Goal: Contribute content: Contribute content

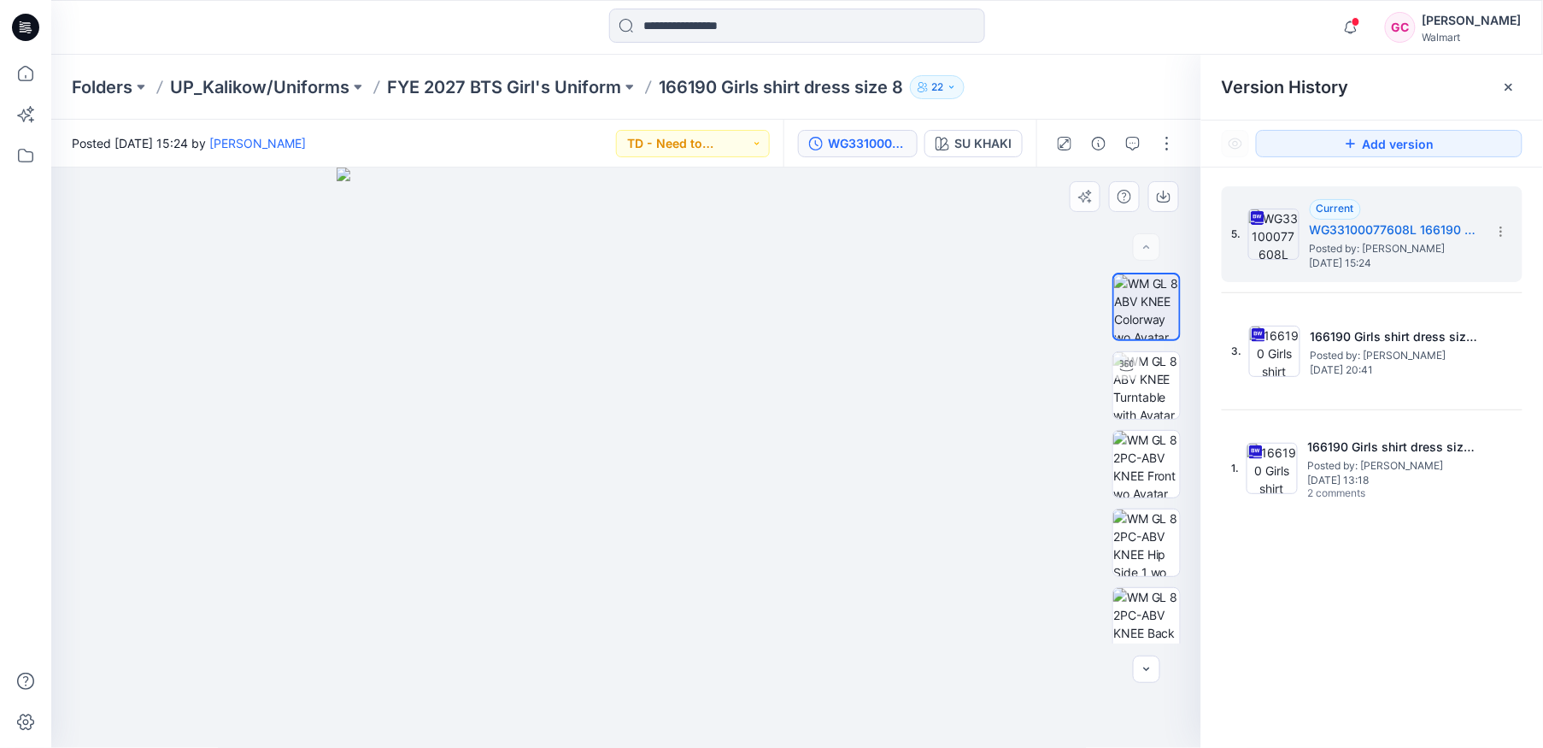
scroll to position [744, 0]
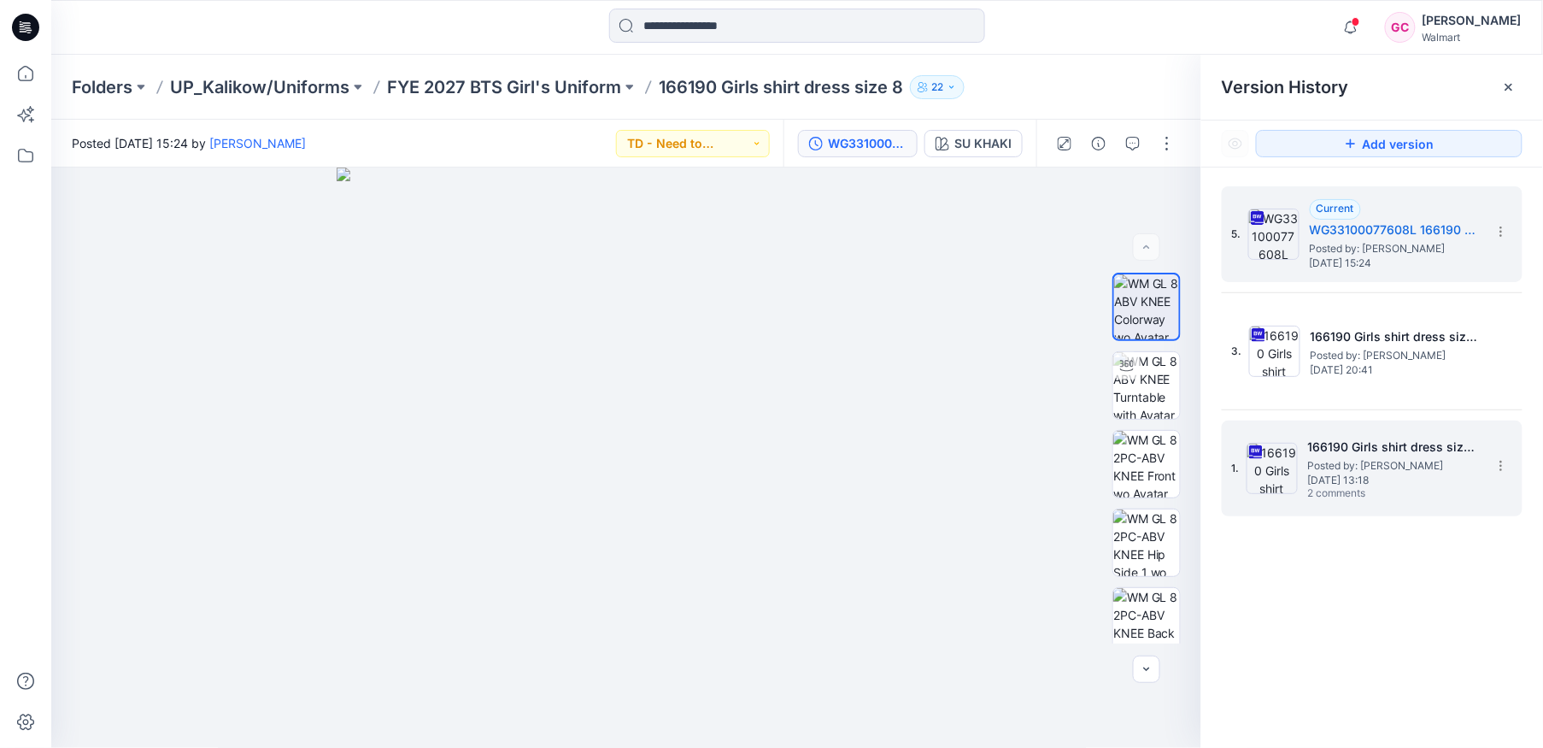
click at [1340, 463] on span "Posted by: [PERSON_NAME]" at bounding box center [1393, 465] width 171 height 17
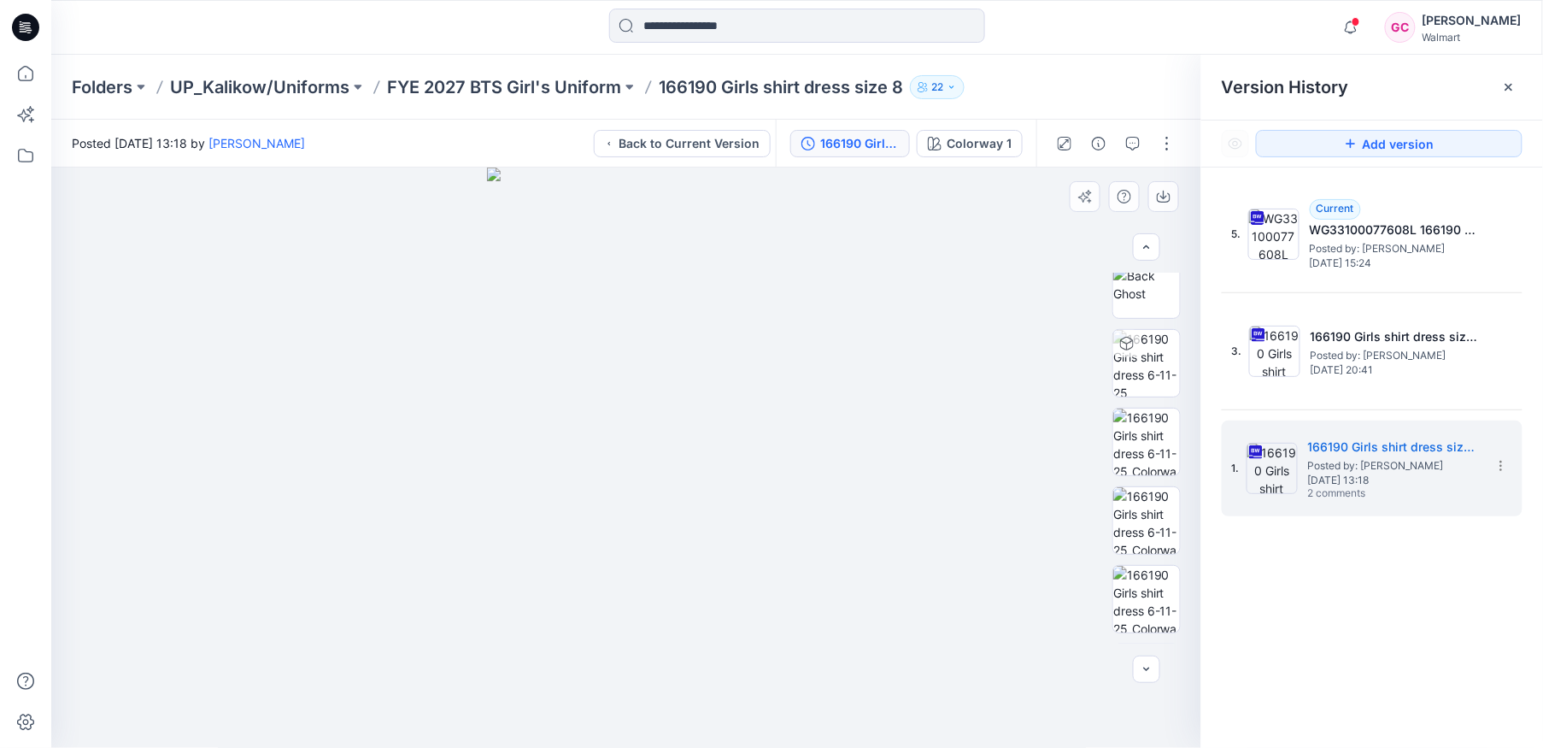
scroll to position [257, 0]
click at [477, 79] on p "FYE 2027 BTS Girl's Uniform" at bounding box center [504, 87] width 234 height 24
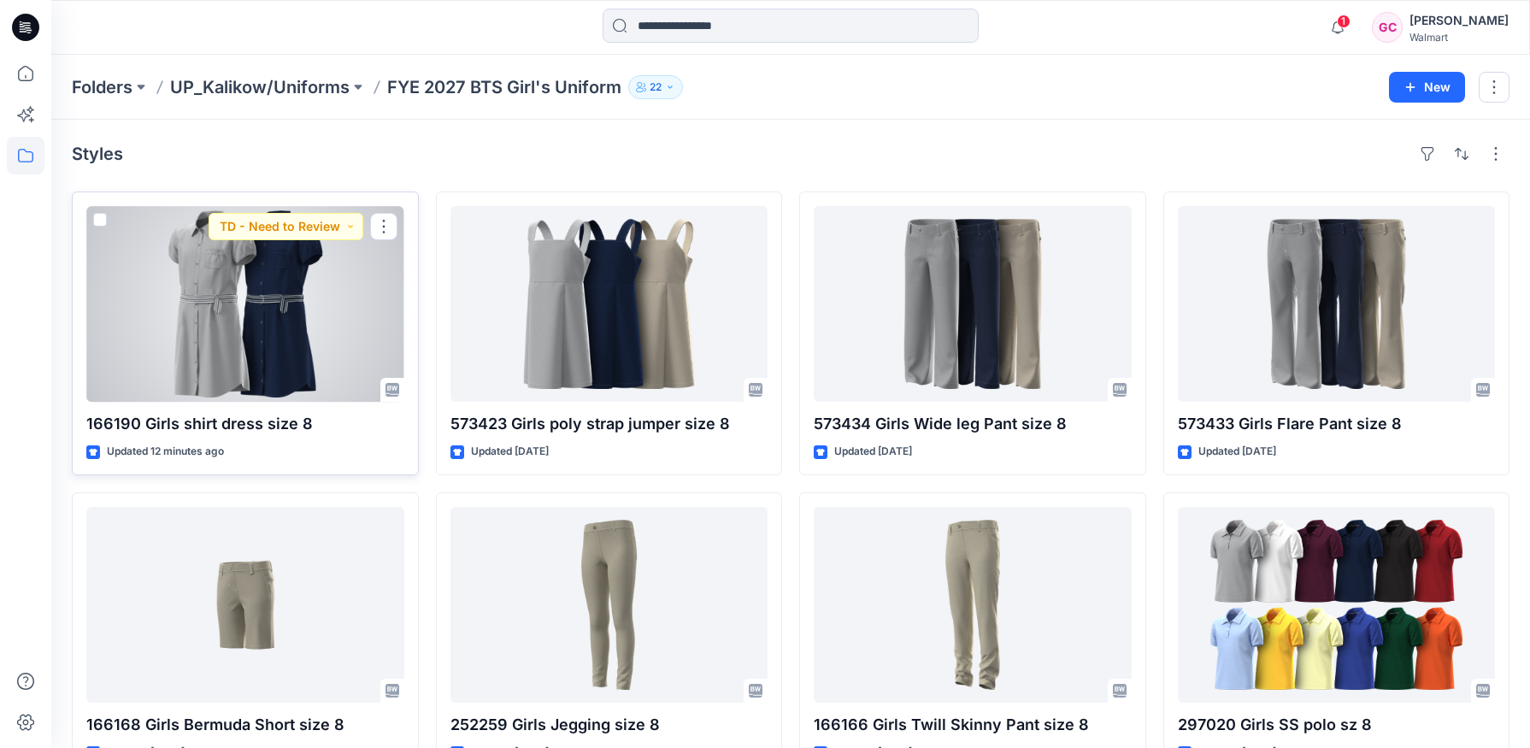
click at [306, 359] on div at bounding box center [245, 304] width 318 height 196
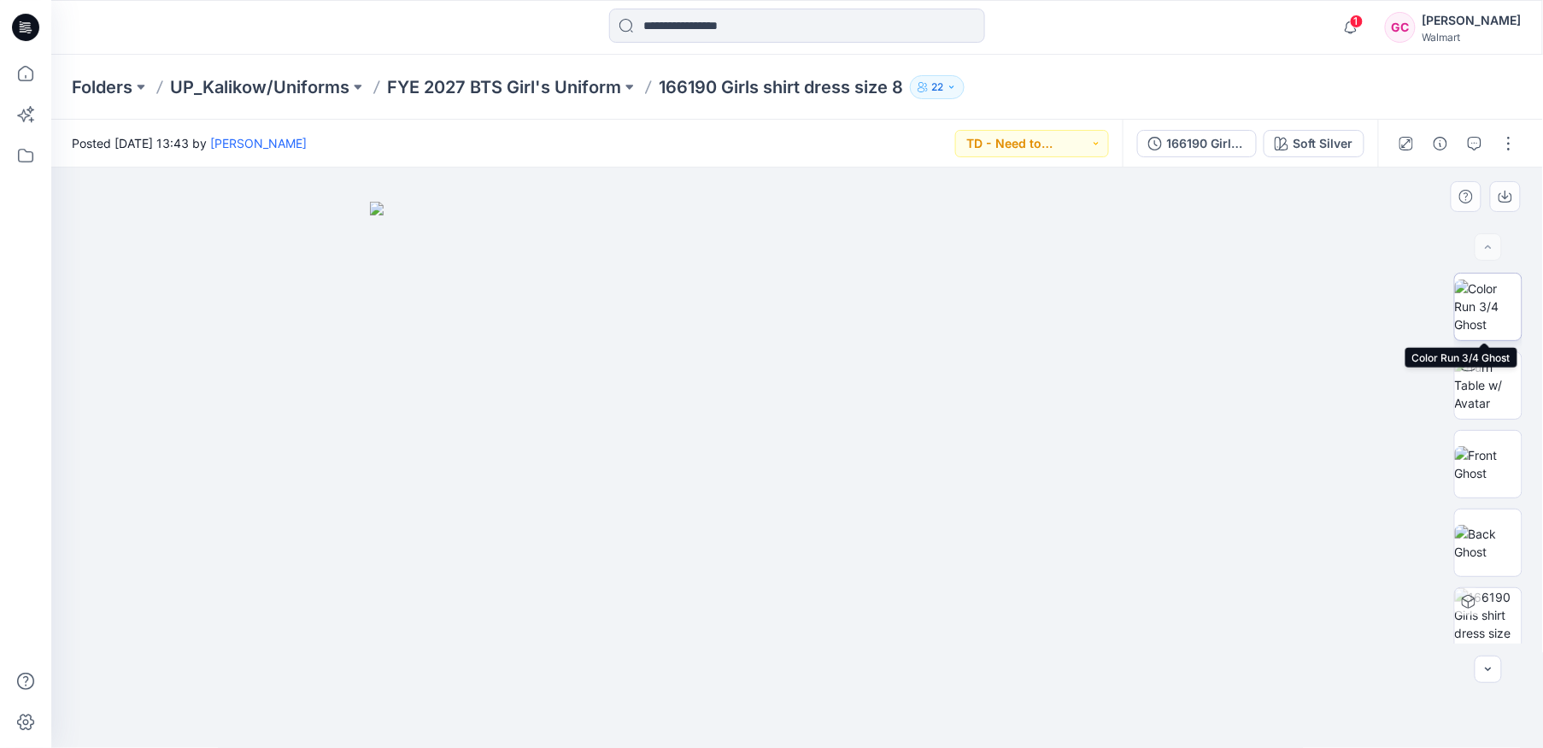
click at [1495, 308] on img at bounding box center [1488, 306] width 67 height 54
click at [1478, 142] on icon "button" at bounding box center [1475, 142] width 6 height 1
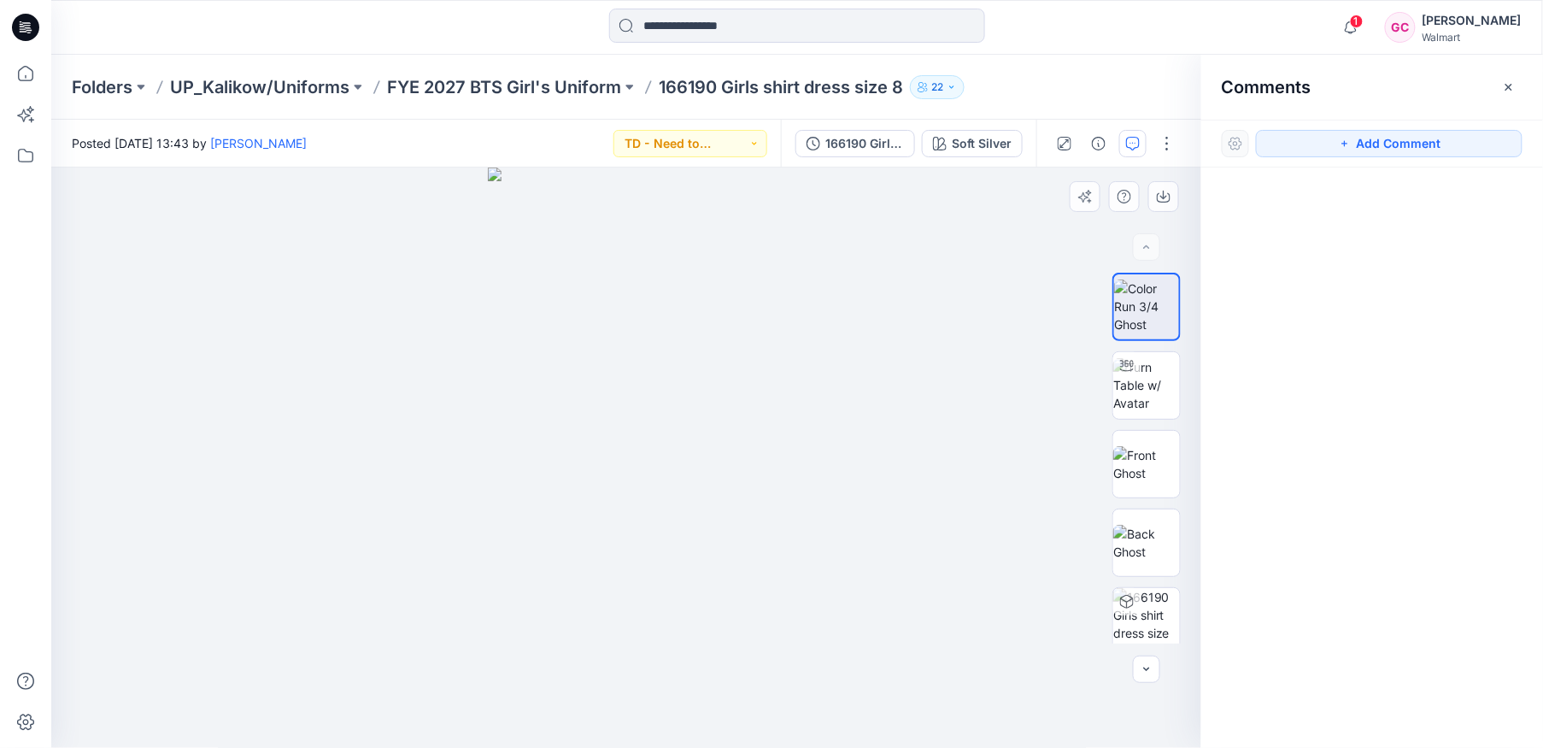
click at [742, 436] on img at bounding box center [627, 457] width 278 height 581
drag, startPoint x: 1333, startPoint y: 143, endPoint x: 950, endPoint y: 333, distance: 427.6
click at [1333, 142] on button "Add Comment" at bounding box center [1389, 143] width 267 height 27
click at [769, 423] on div "1" at bounding box center [626, 457] width 1150 height 580
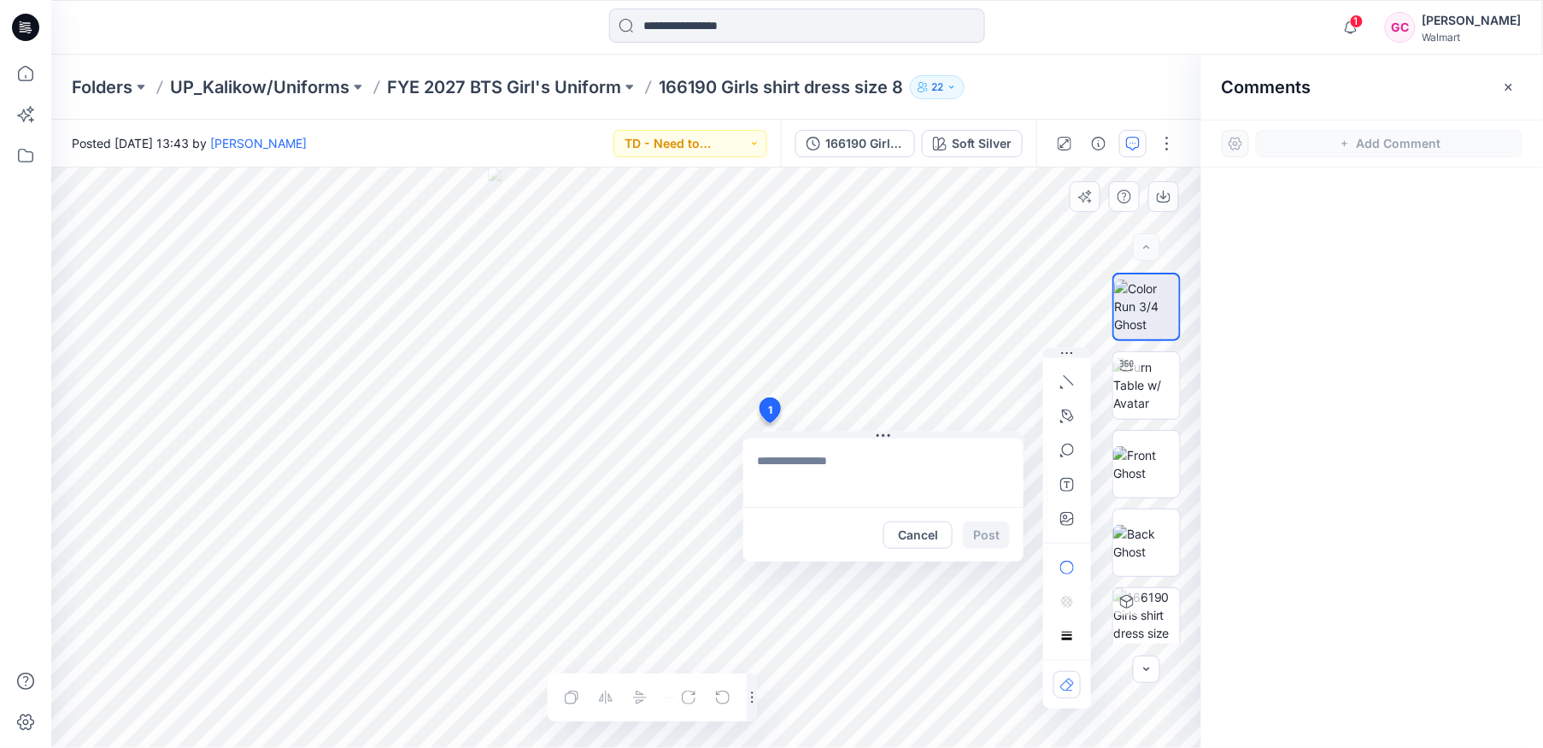
click at [777, 465] on textarea at bounding box center [883, 472] width 280 height 68
type textarea "**********"
click at [979, 531] on button "Post" at bounding box center [986, 534] width 47 height 27
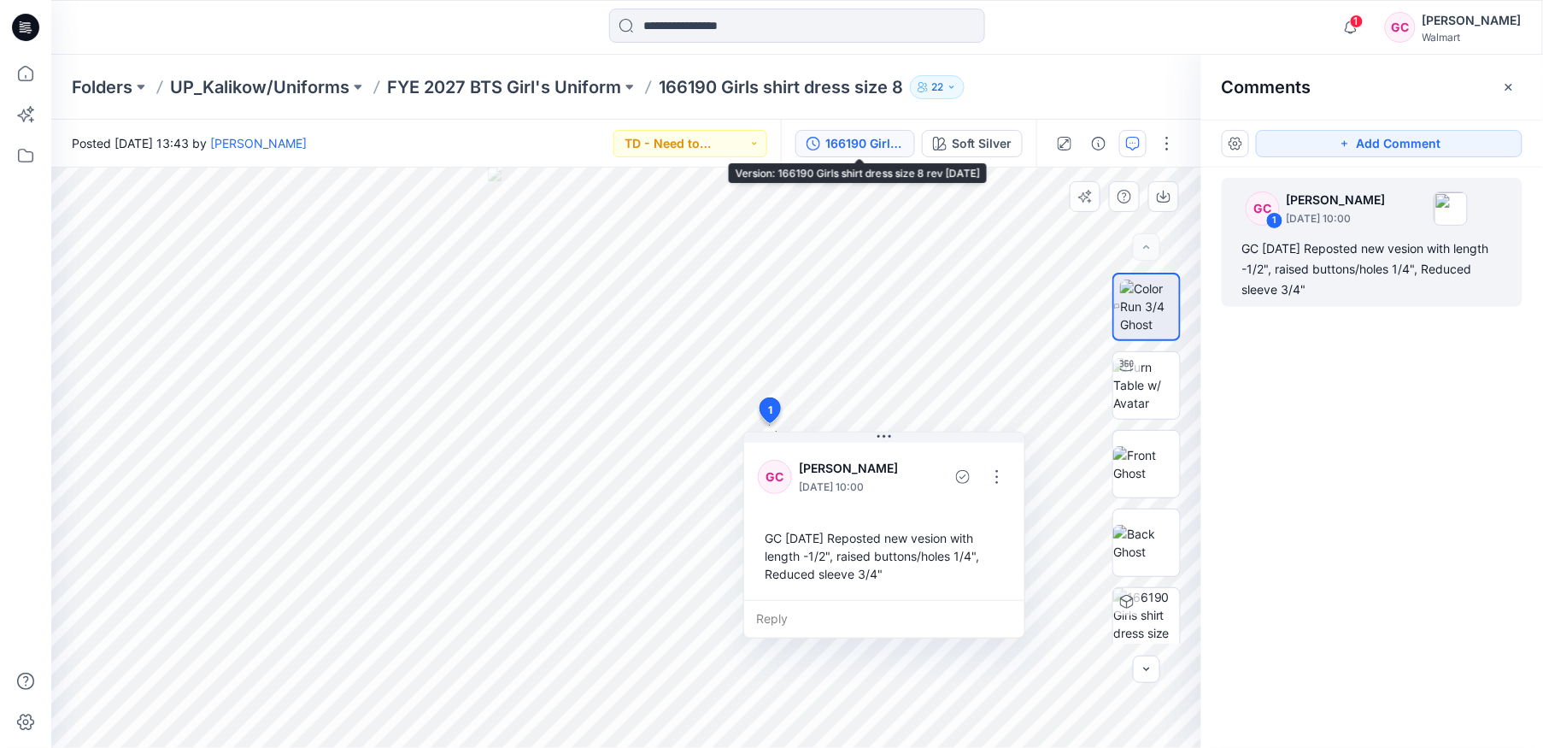
click at [848, 141] on div "166190 Girls shirt dress size 8 rev [DATE]" at bounding box center [864, 143] width 79 height 19
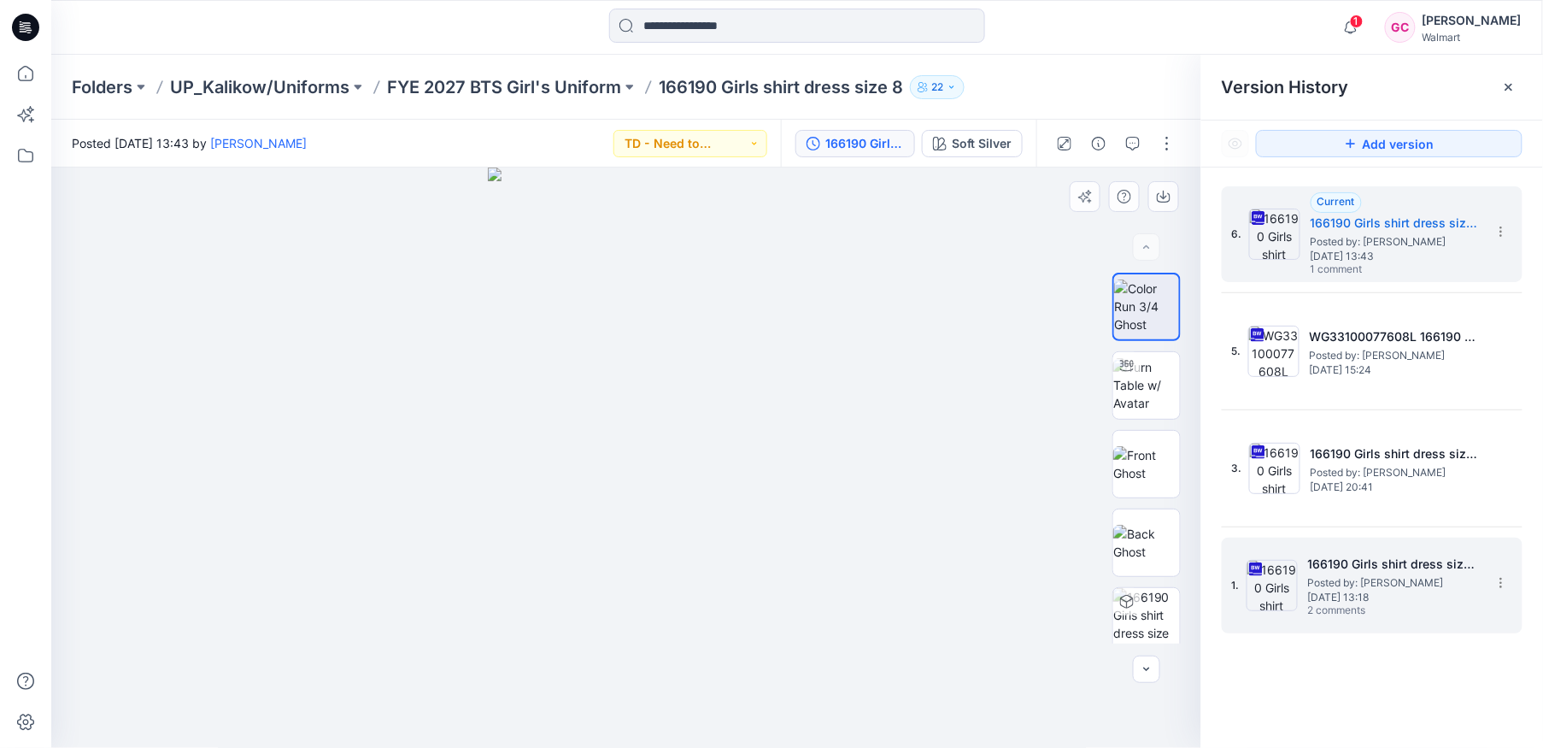
click at [1334, 575] on span "Posted by: Gina Cowan" at bounding box center [1393, 582] width 171 height 17
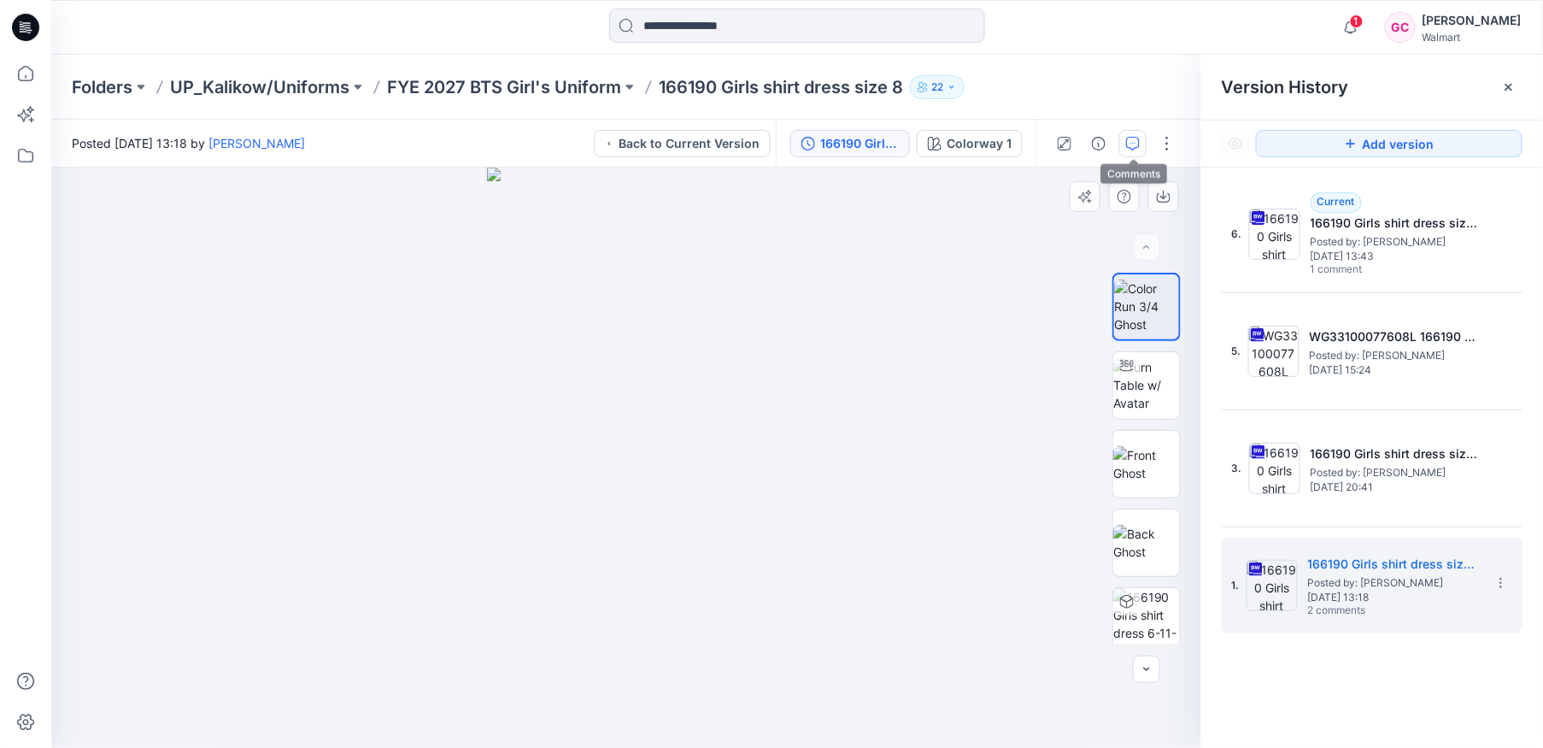
click at [1134, 150] on icon "button" at bounding box center [1133, 144] width 14 height 14
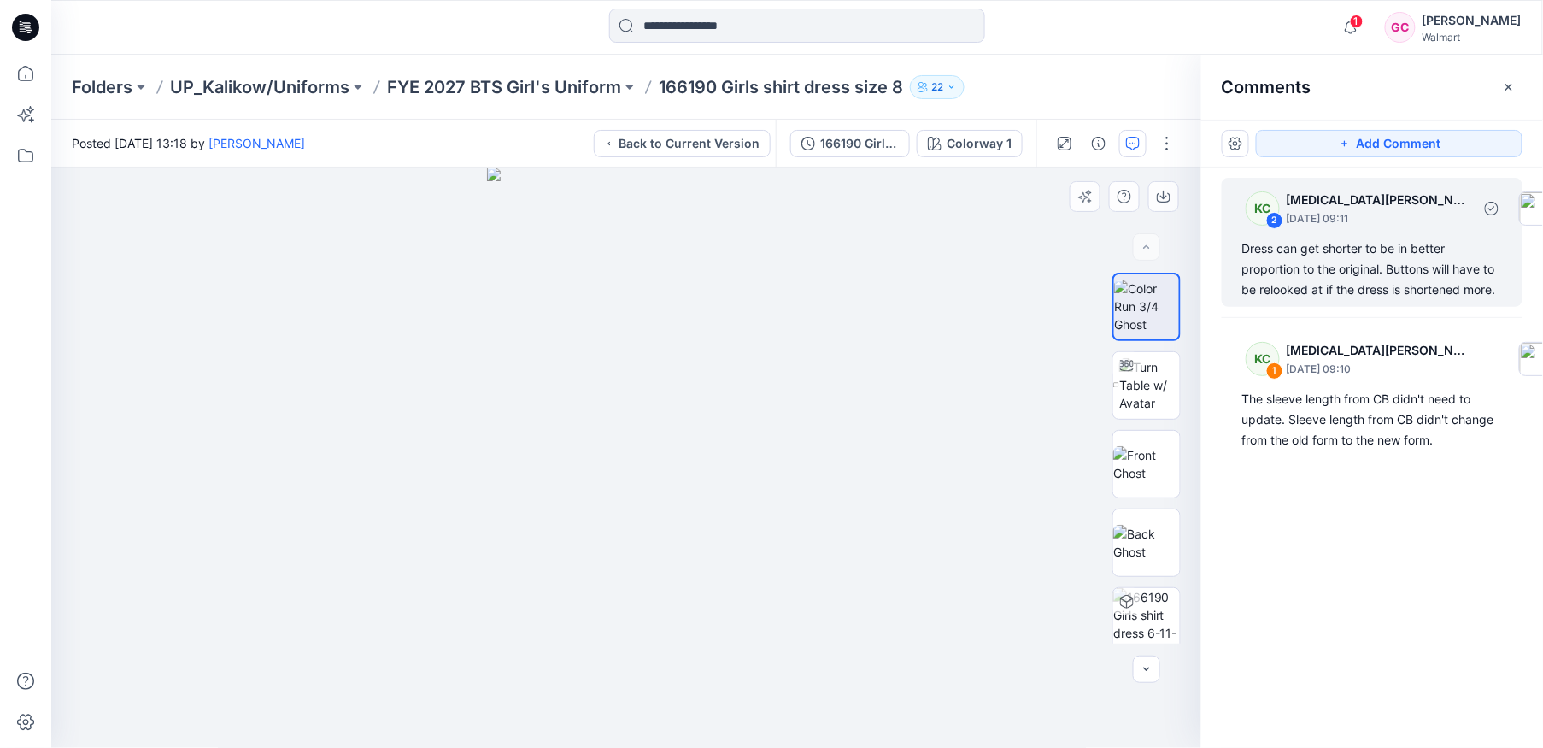
click at [1387, 275] on div "Dress can get shorter to be in better proportion to the original. Buttons will …" at bounding box center [1372, 269] width 260 height 62
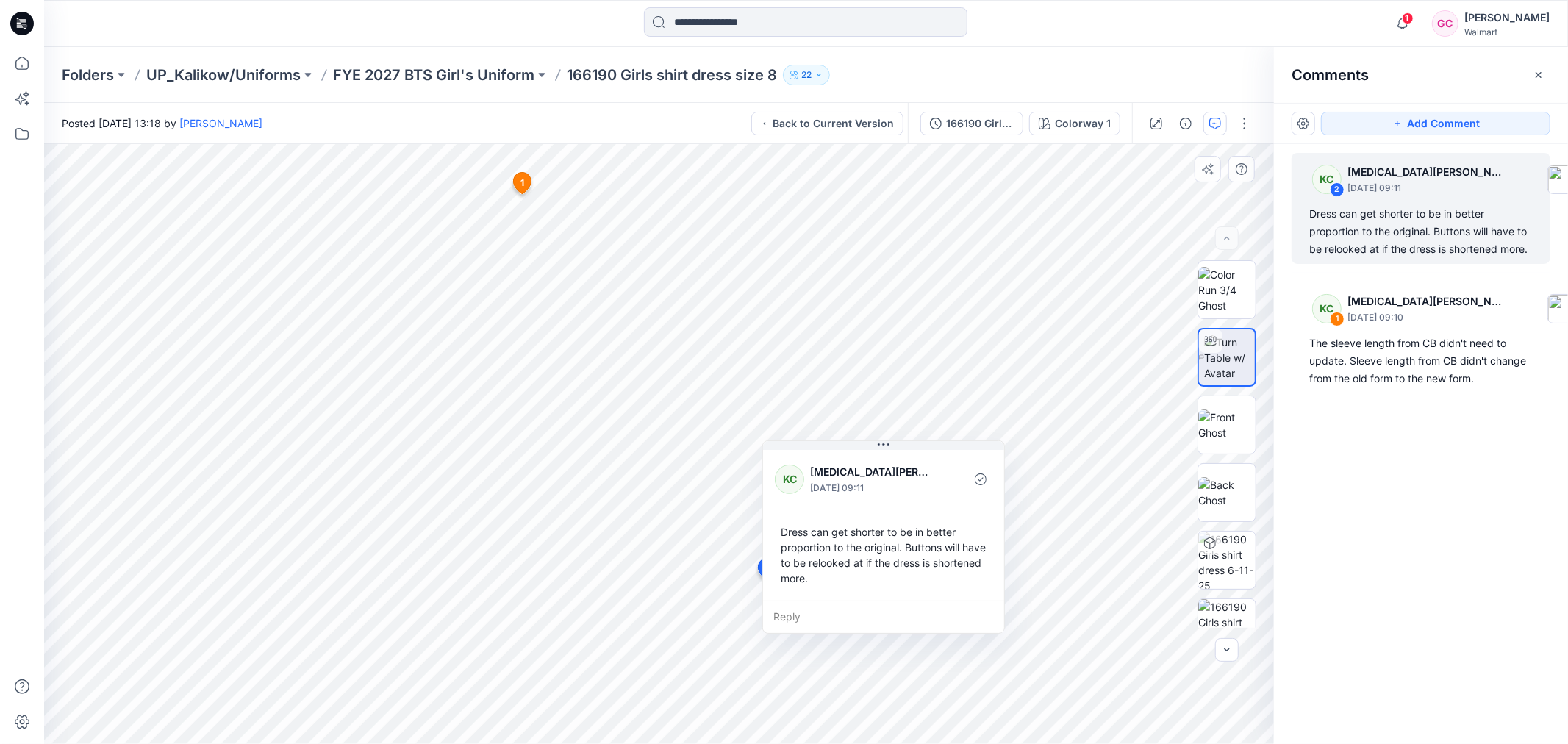
drag, startPoint x: 864, startPoint y: 593, endPoint x: 882, endPoint y: 473, distance: 121.3
click at [883, 439] on icon at bounding box center [883, 445] width 12 height 12
click at [796, 606] on div "Reply" at bounding box center [884, 610] width 241 height 33
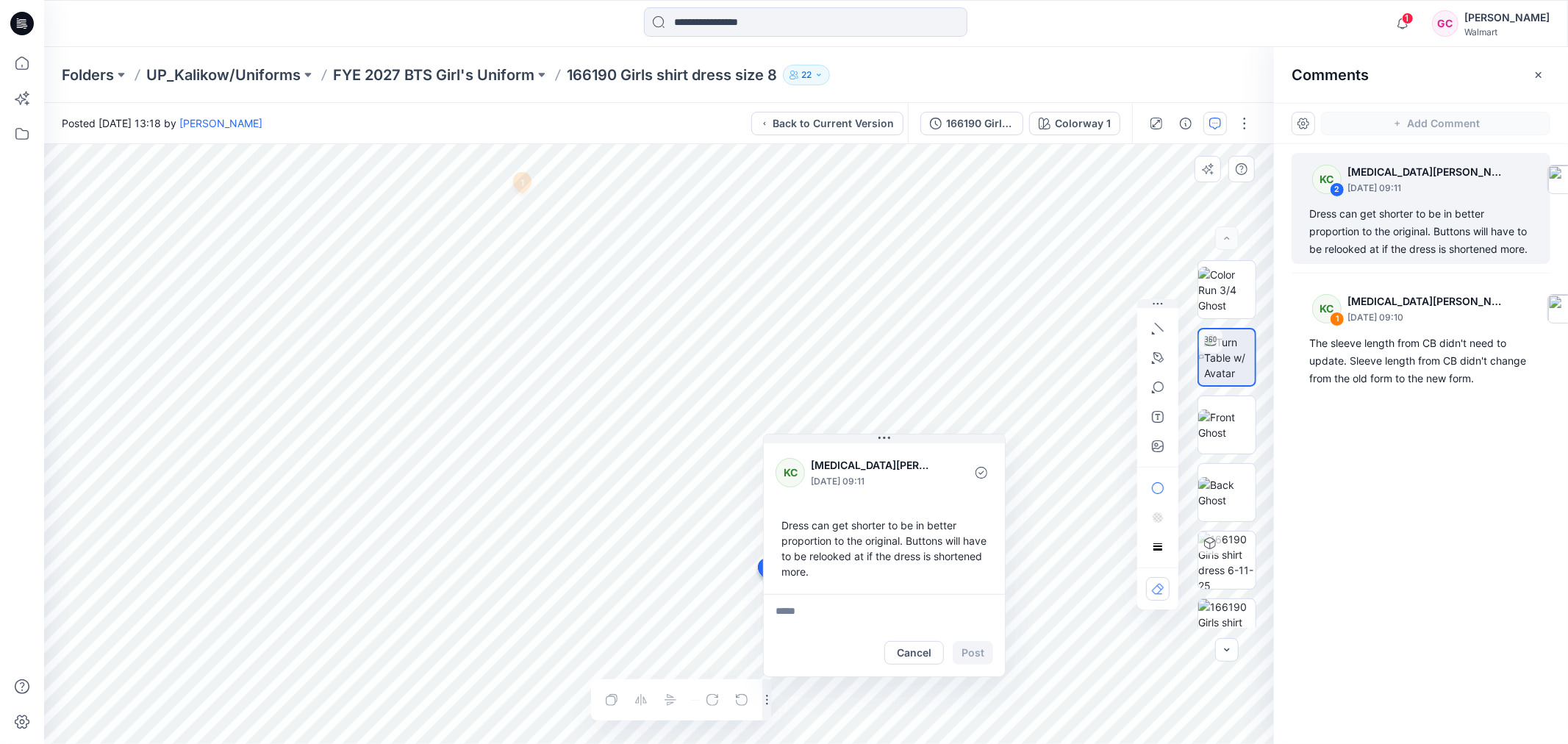
type textarea "**********"
click at [968, 643] on button "Post" at bounding box center [972, 652] width 40 height 23
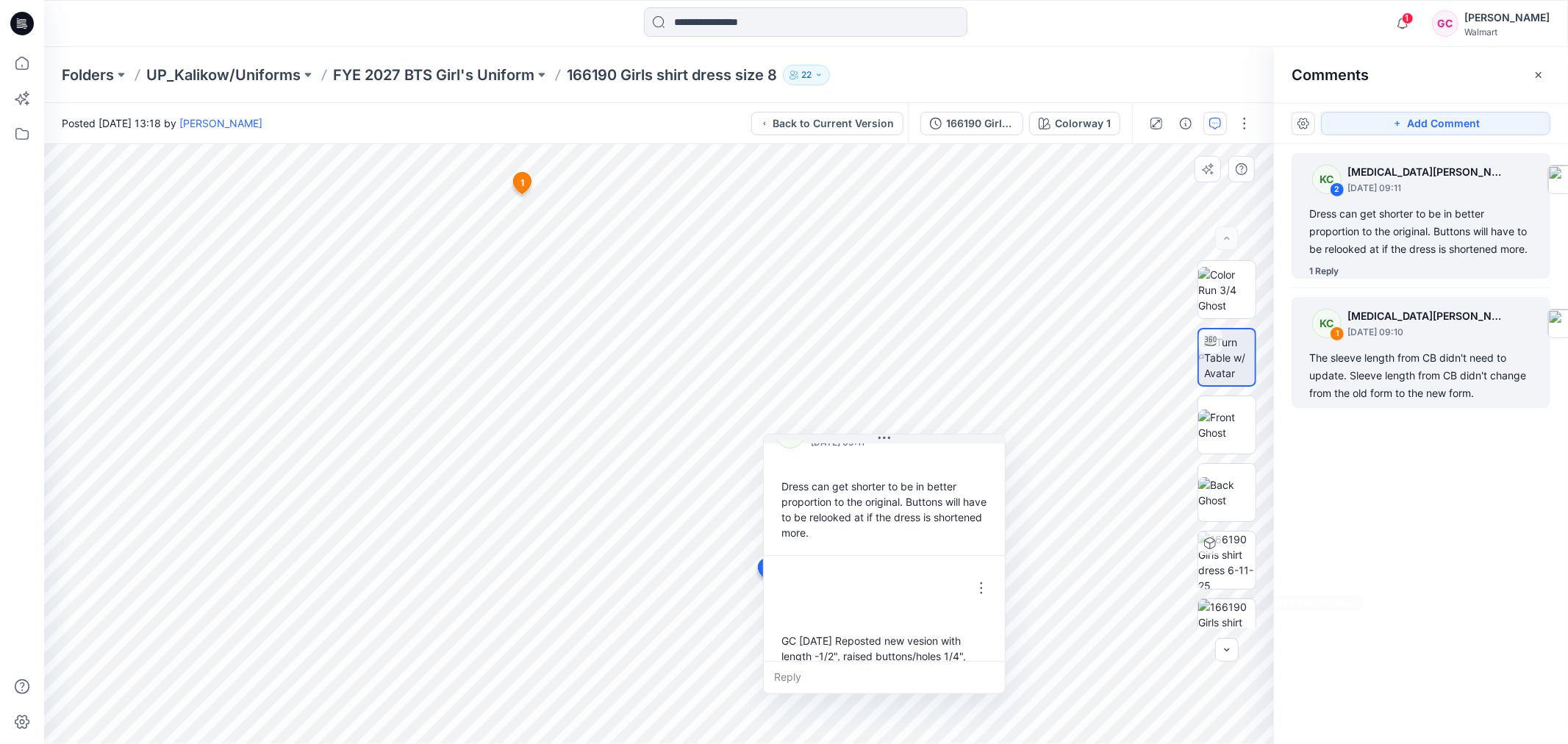
scroll to position [71, 0]
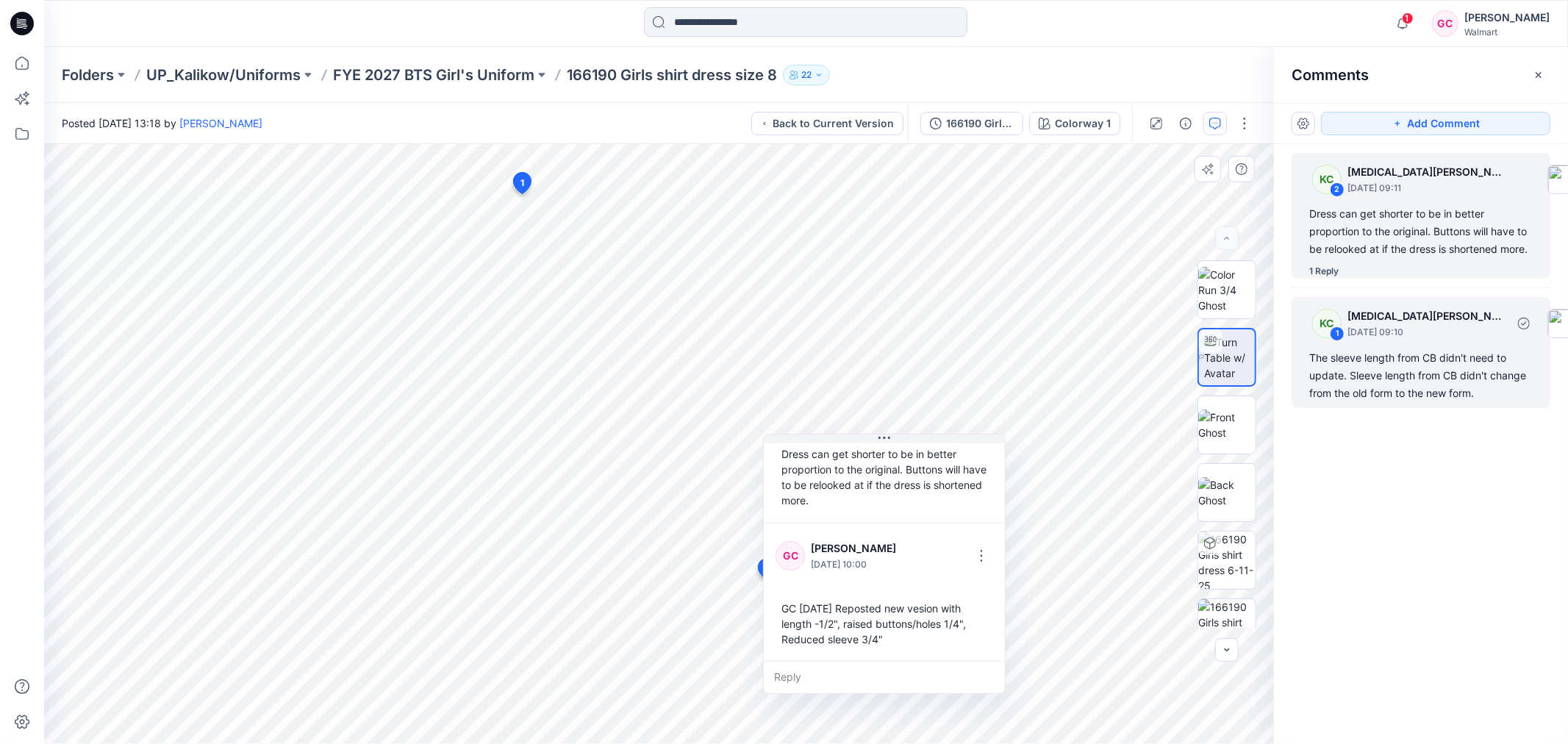
click at [1326, 383] on div "The sleeve length from CB didn't need to update. Sleeve length from CB didn't c…" at bounding box center [1421, 376] width 224 height 53
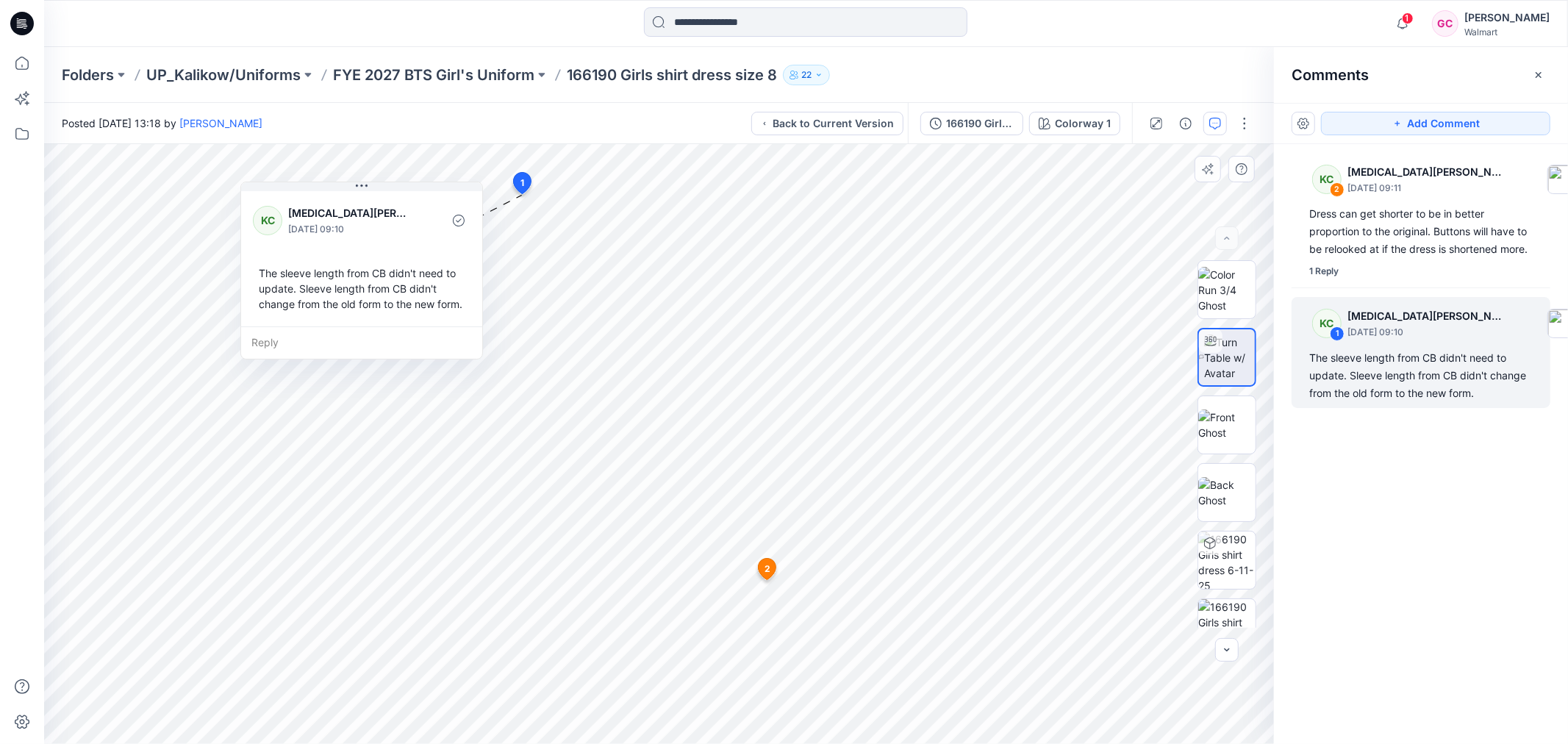
click at [263, 359] on div "Reply" at bounding box center [361, 342] width 241 height 33
type textarea "**********"
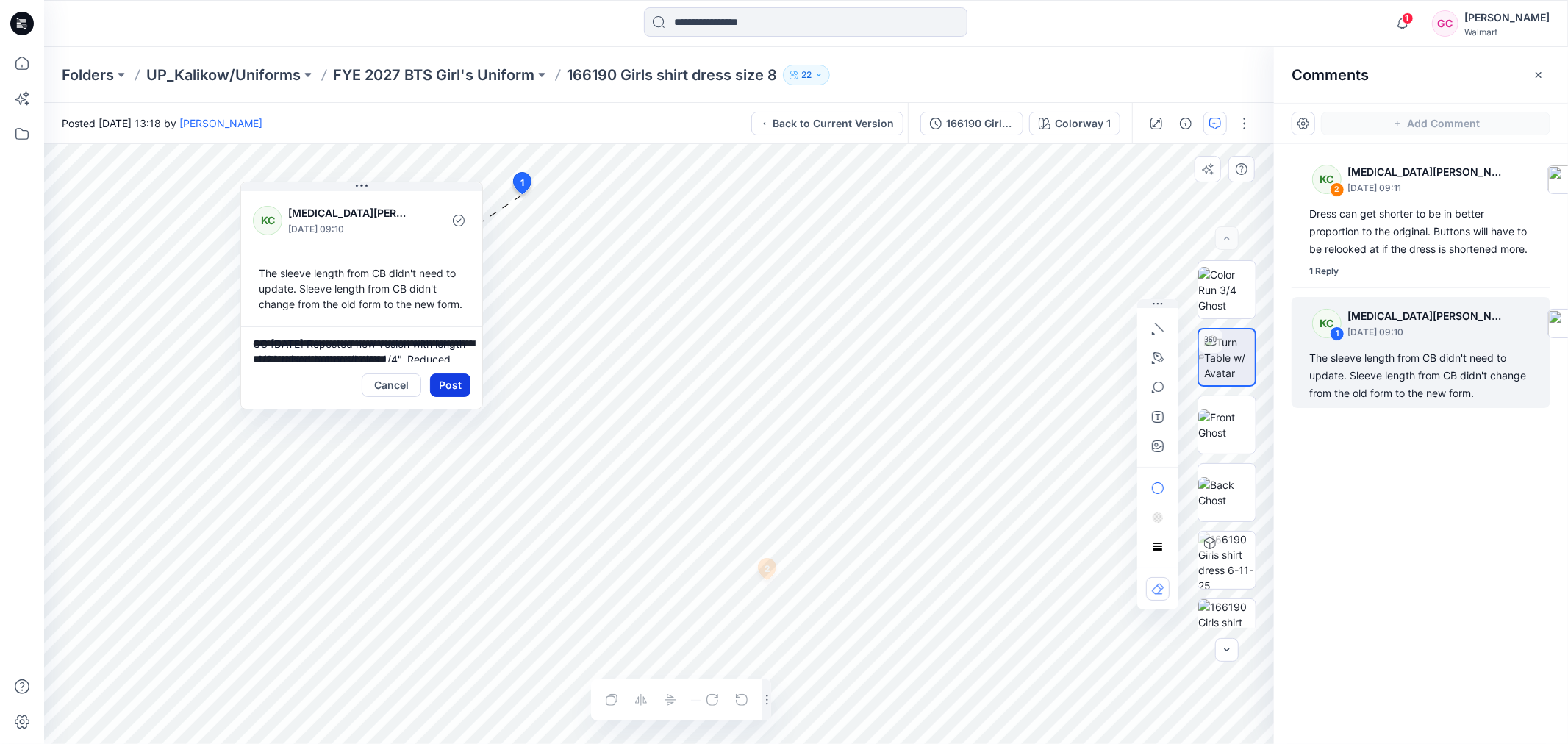
click at [442, 397] on button "Post" at bounding box center [450, 384] width 40 height 23
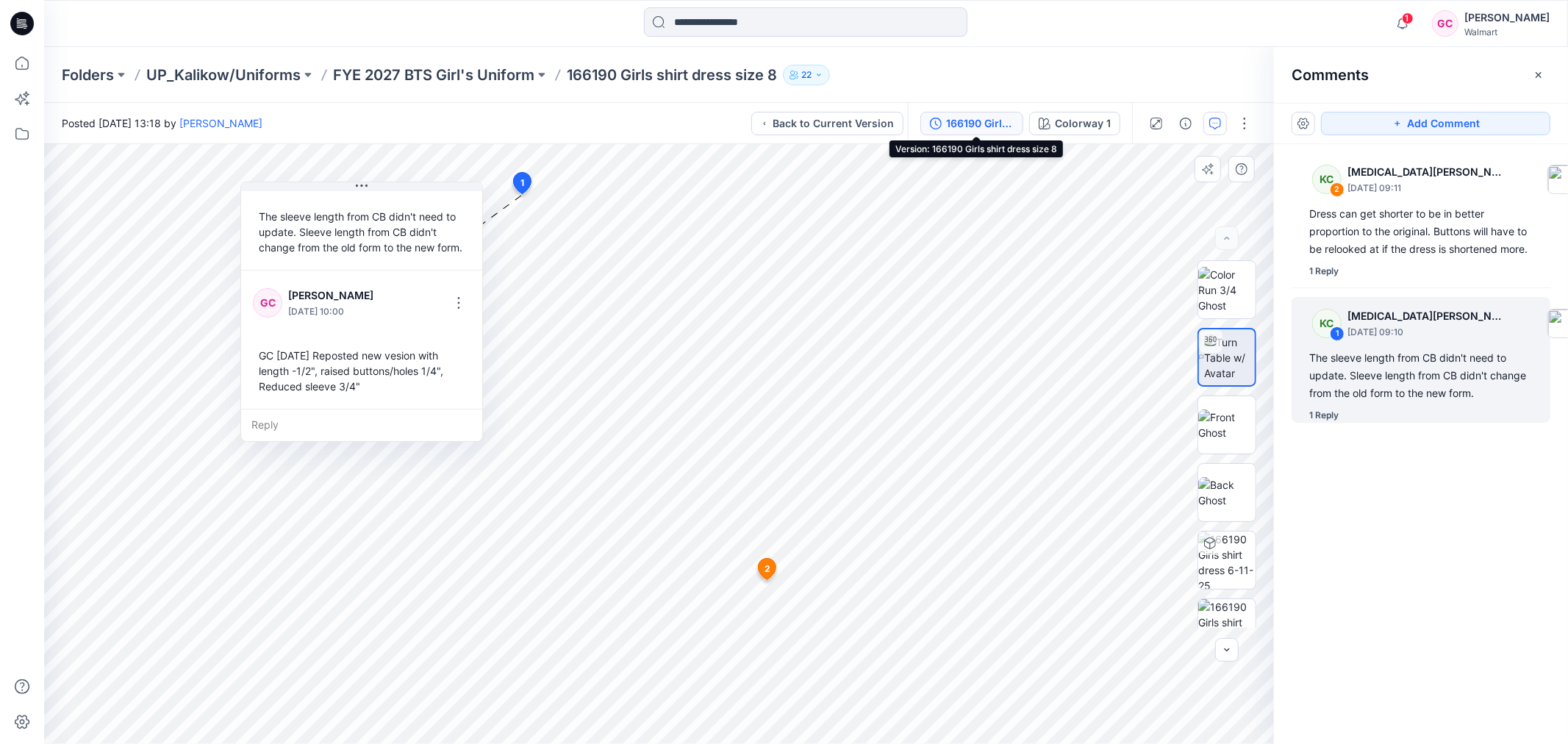
click at [1000, 119] on div "166190 Girls shirt dress size 8" at bounding box center [980, 123] width 68 height 16
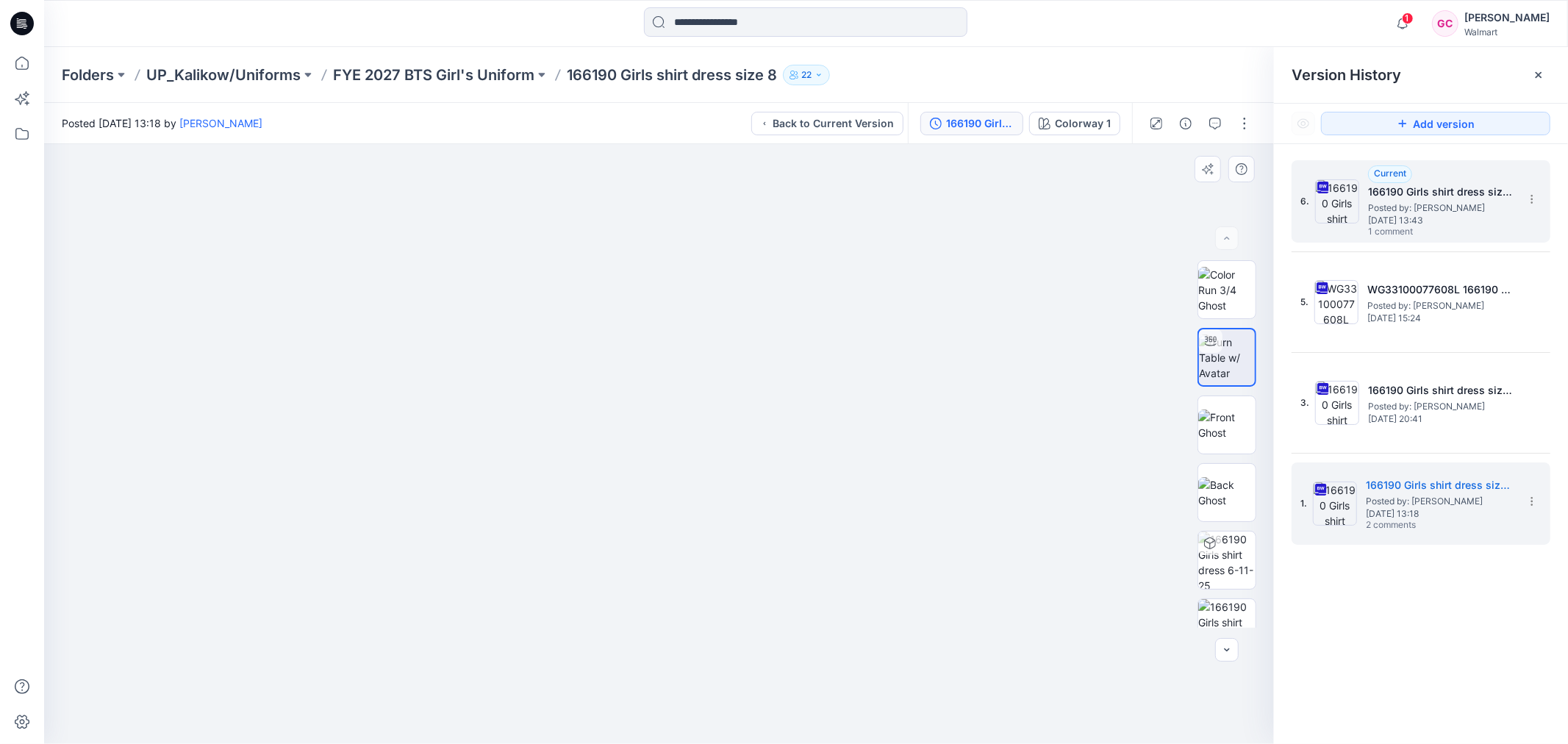
click at [1326, 206] on span "Posted by: Gina Cowan" at bounding box center [1441, 207] width 147 height 15
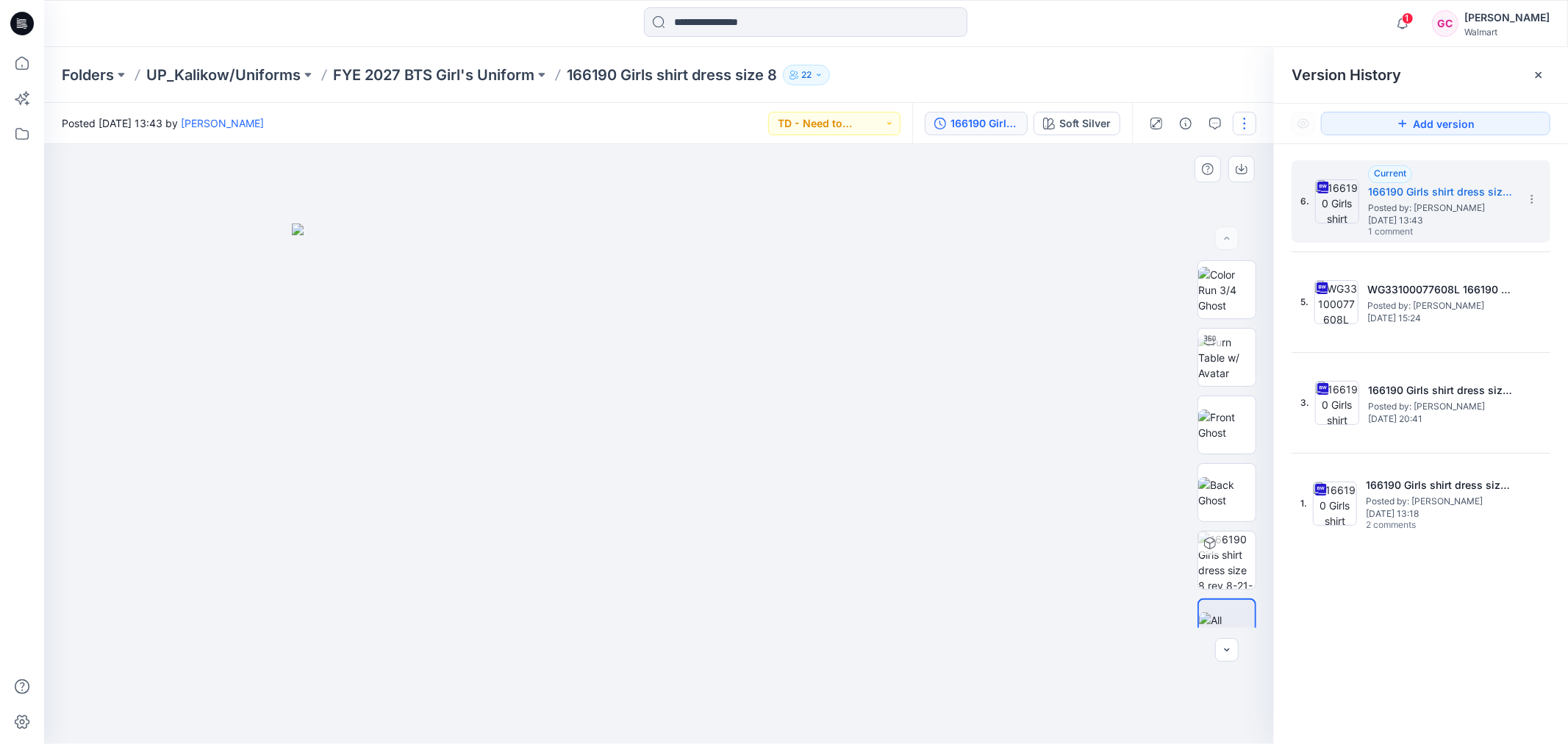
click at [1245, 122] on button "button" at bounding box center [1244, 123] width 23 height 23
click at [1168, 194] on button "Edit" at bounding box center [1182, 199] width 135 height 28
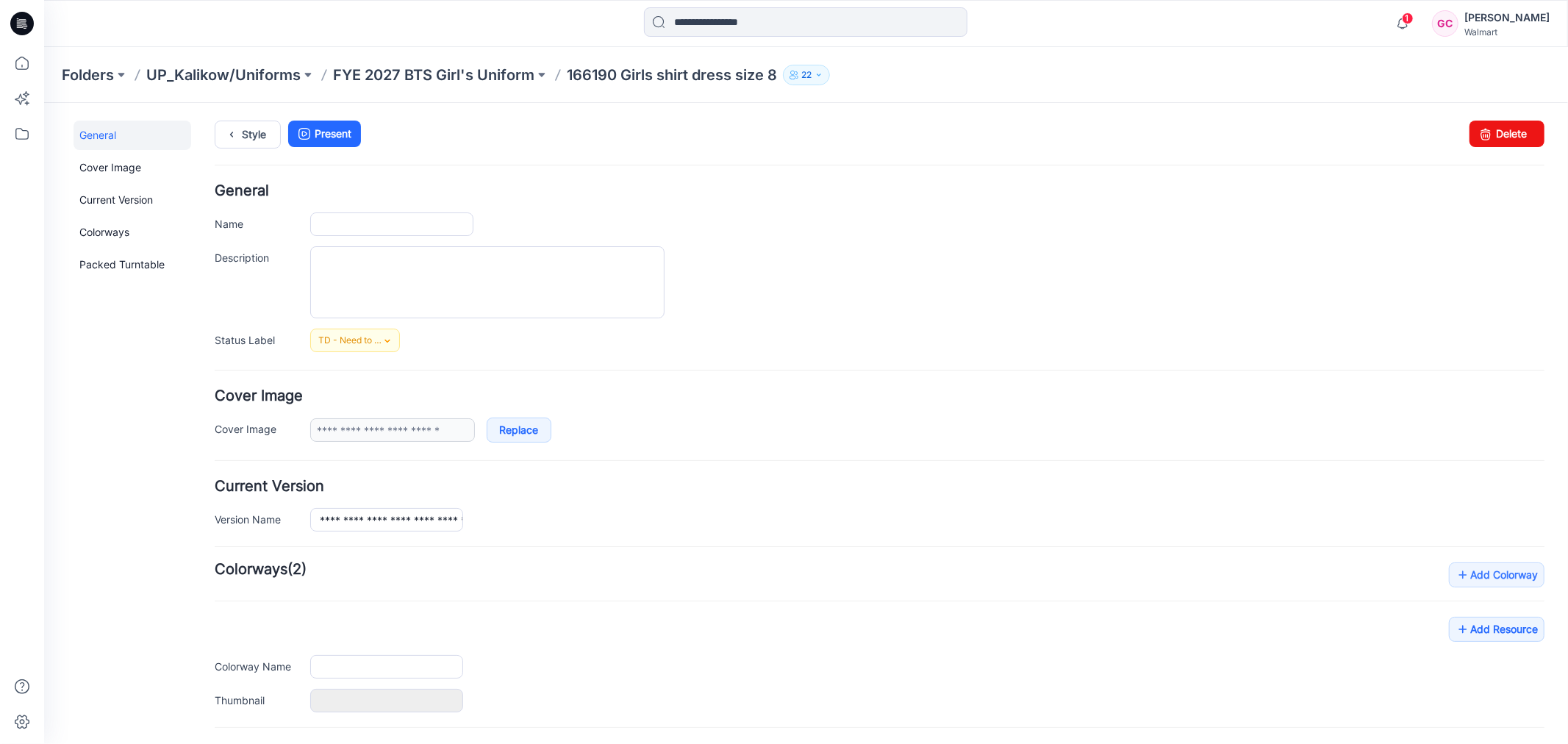
type input "**********"
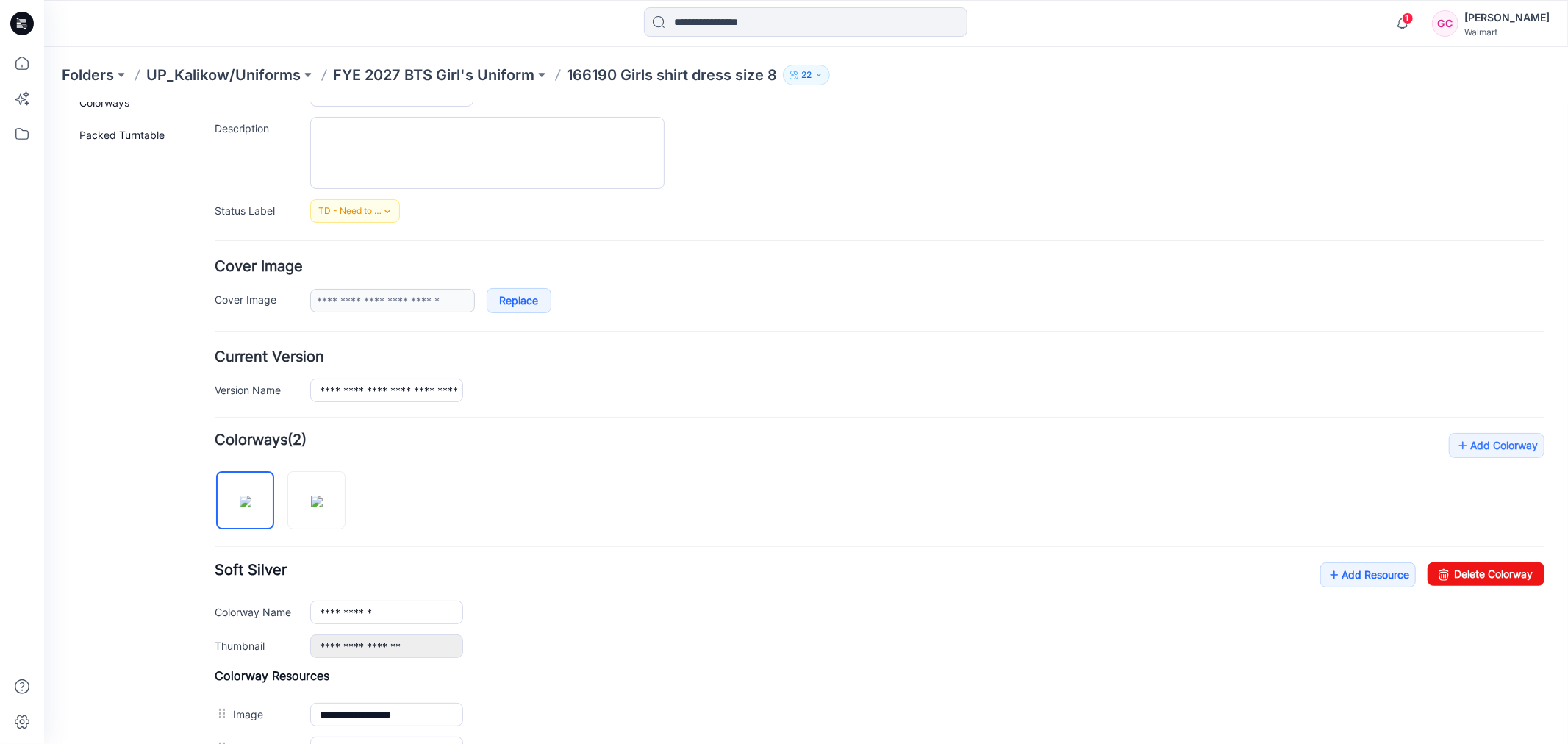
scroll to position [326, 0]
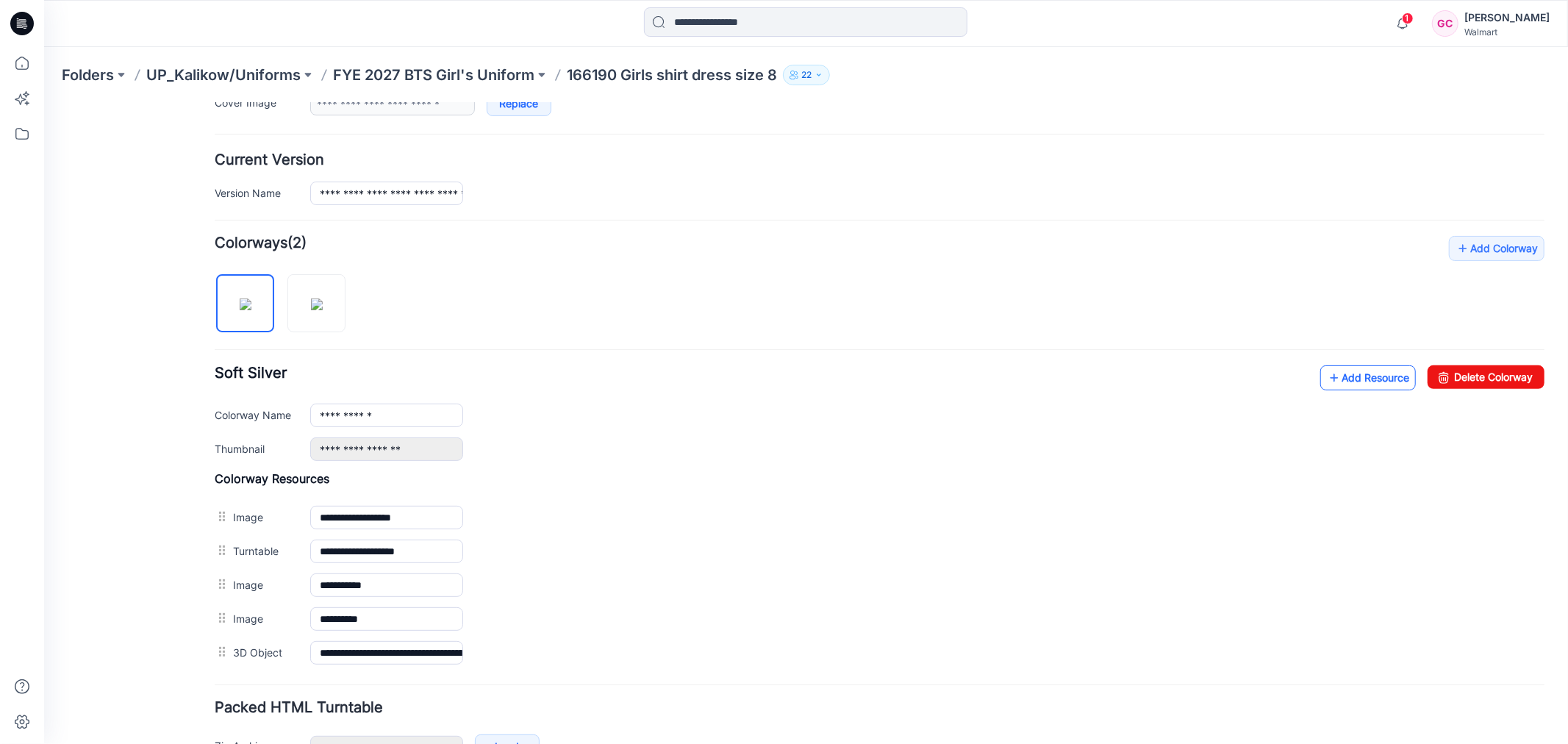
click at [1327, 374] on link "Add Resource" at bounding box center [1367, 377] width 95 height 25
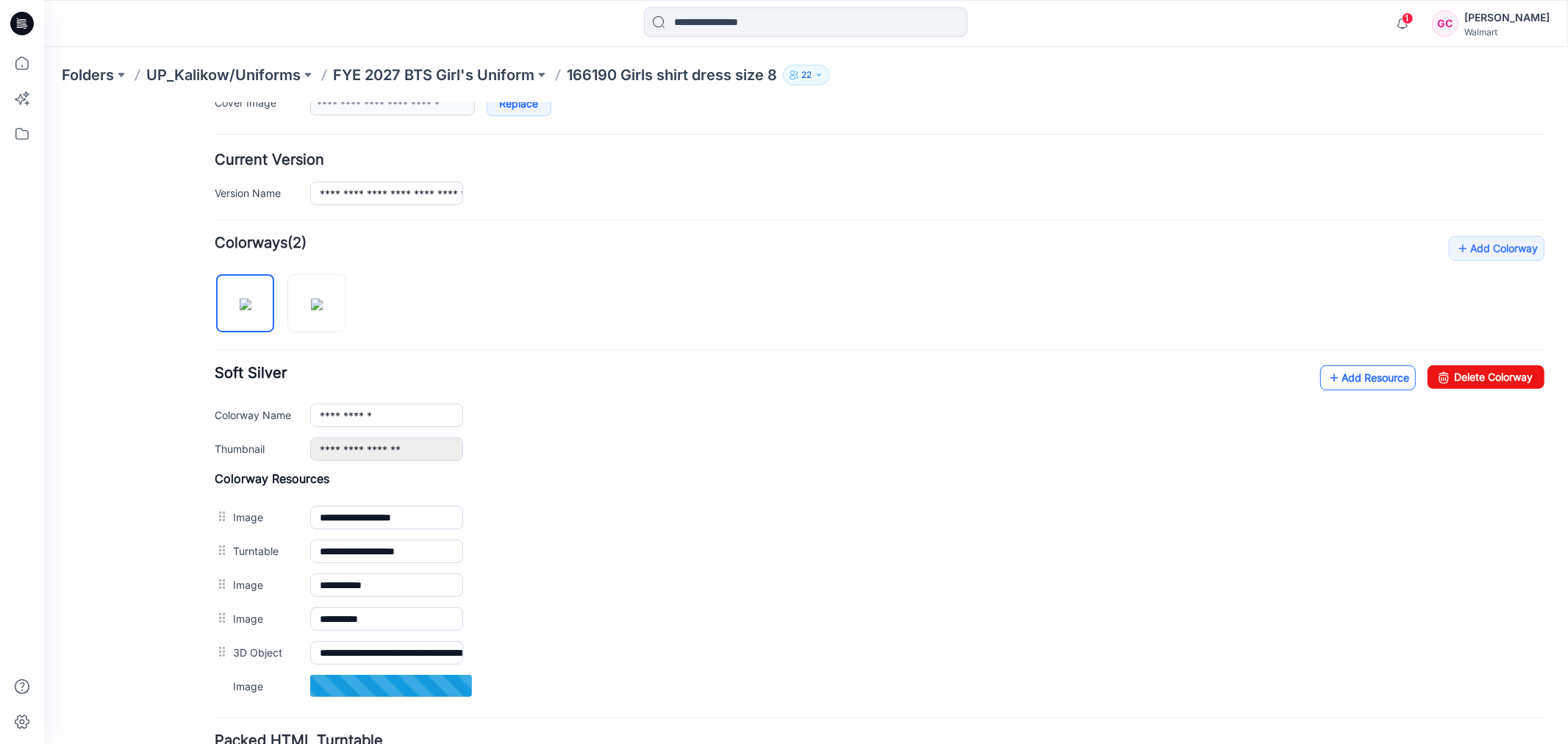
click at [1331, 372] on link "Add Resource" at bounding box center [1367, 377] width 95 height 25
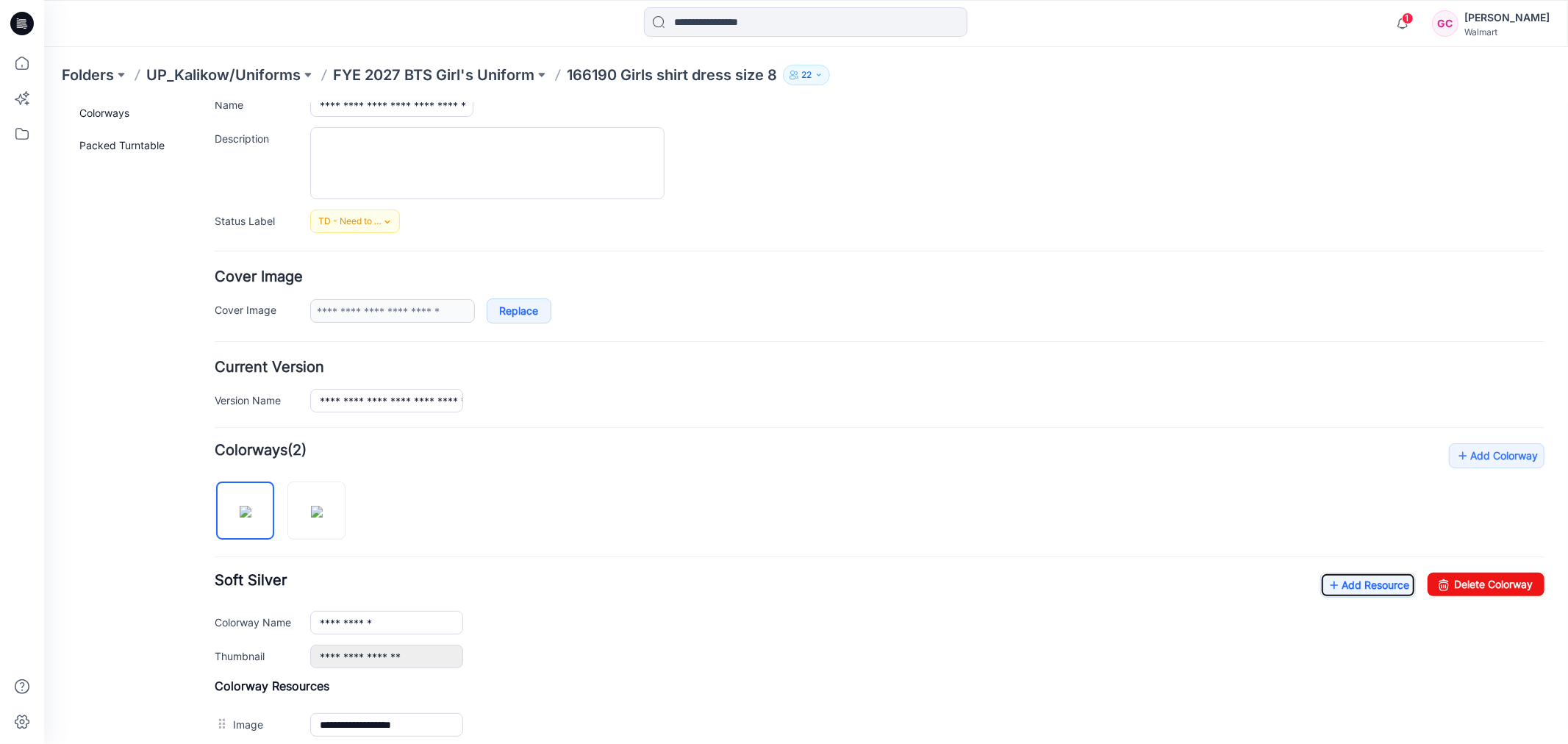
scroll to position [0, 0]
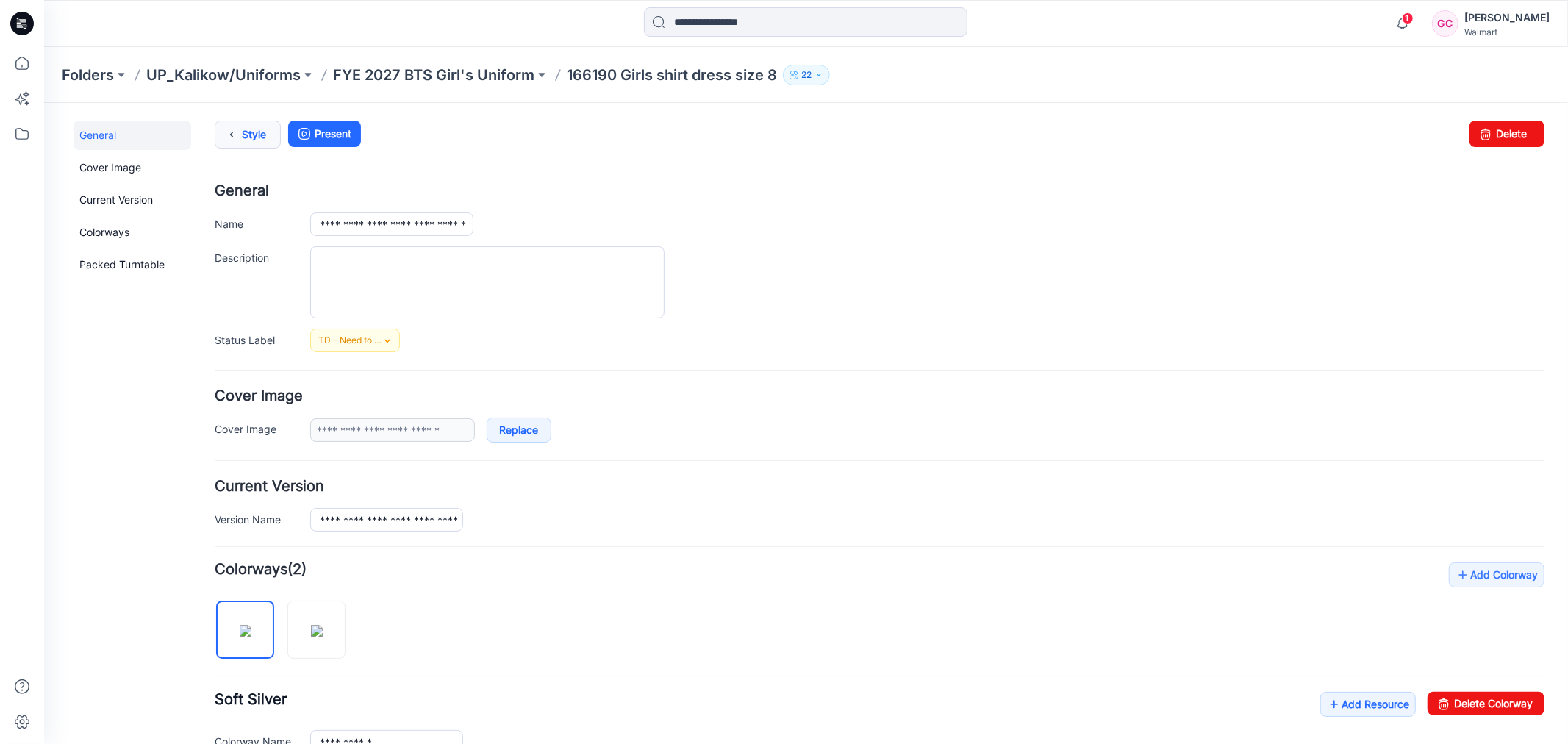
click at [259, 128] on link "Style" at bounding box center [247, 133] width 66 height 28
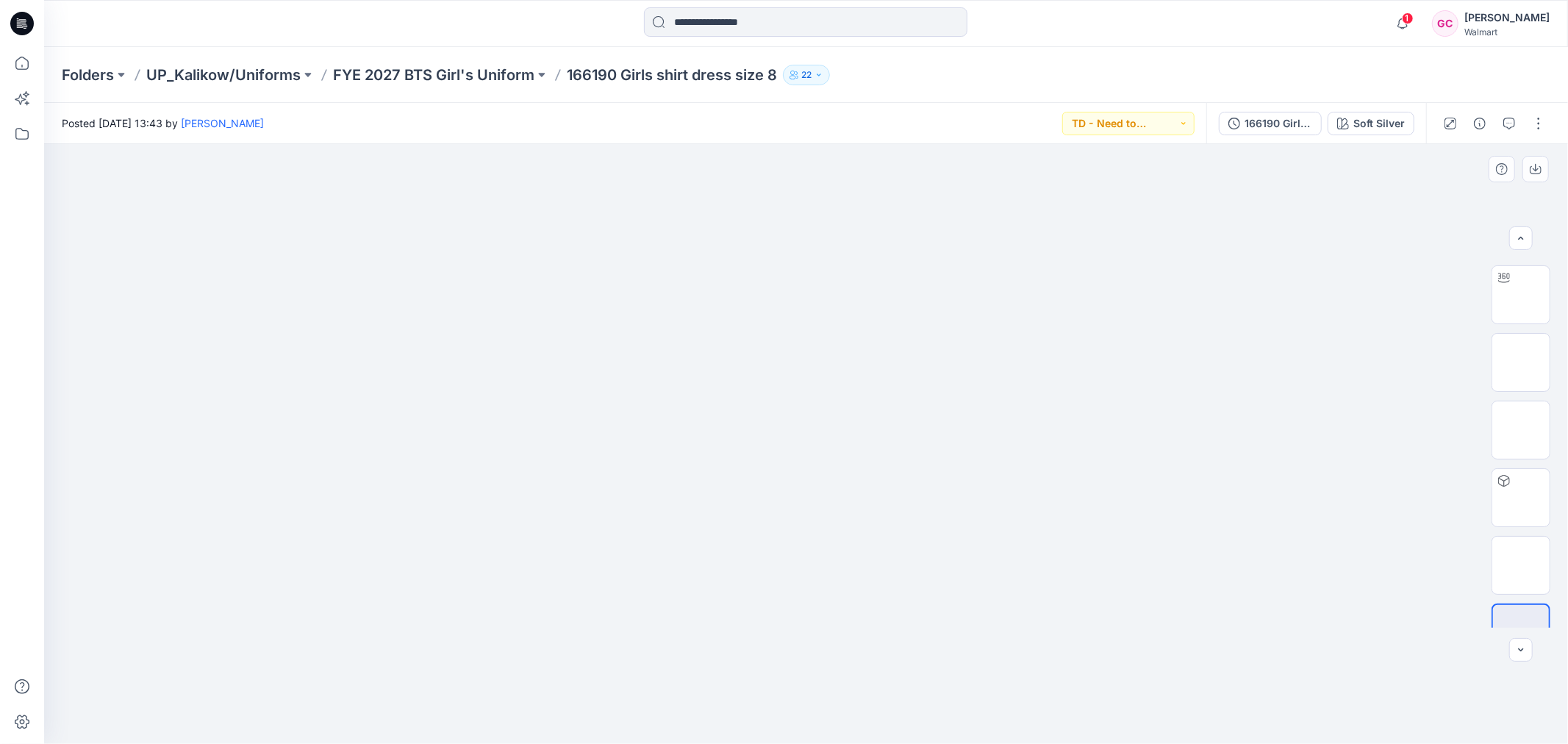
scroll to position [97, 0]
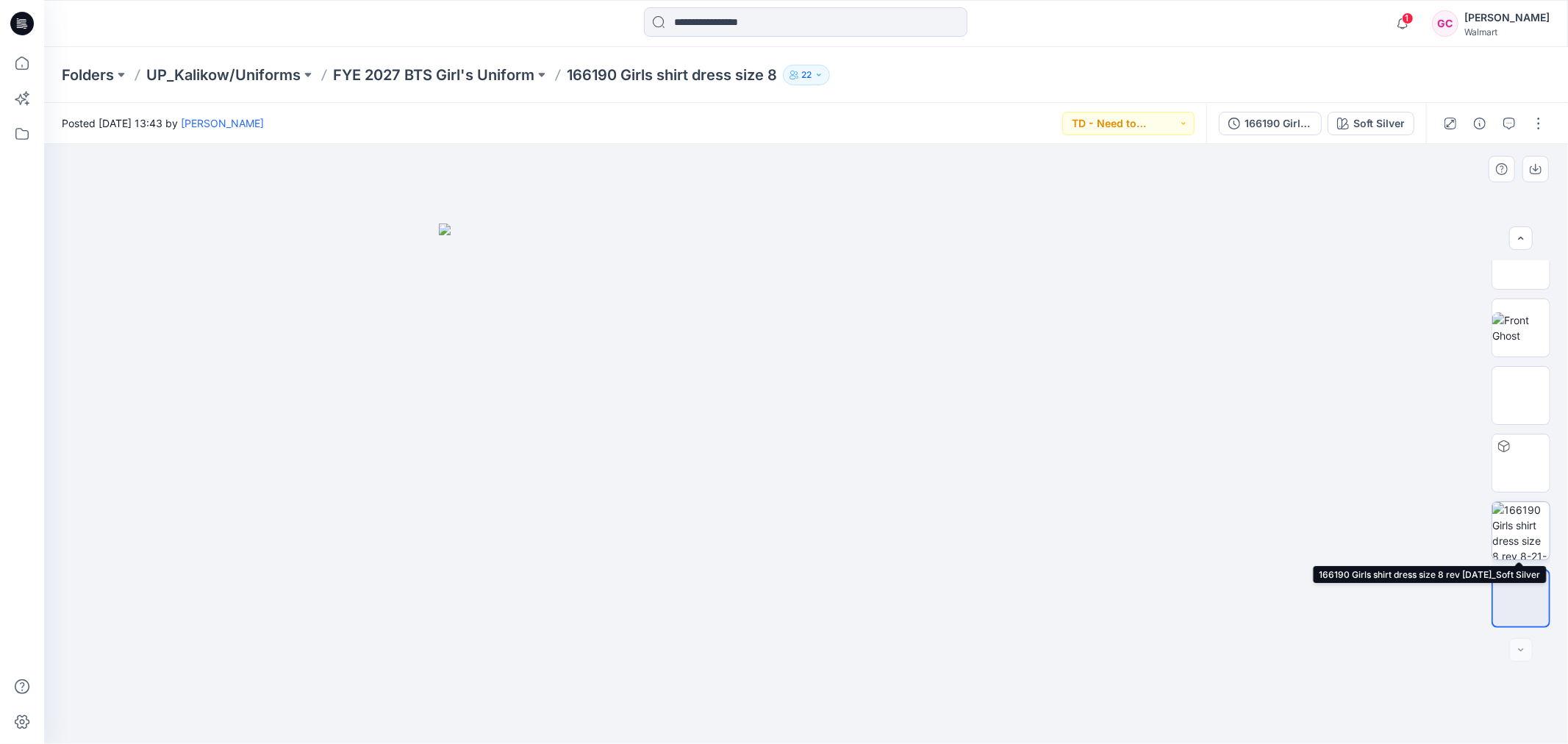
click at [1524, 531] on img at bounding box center [1521, 531] width 58 height 58
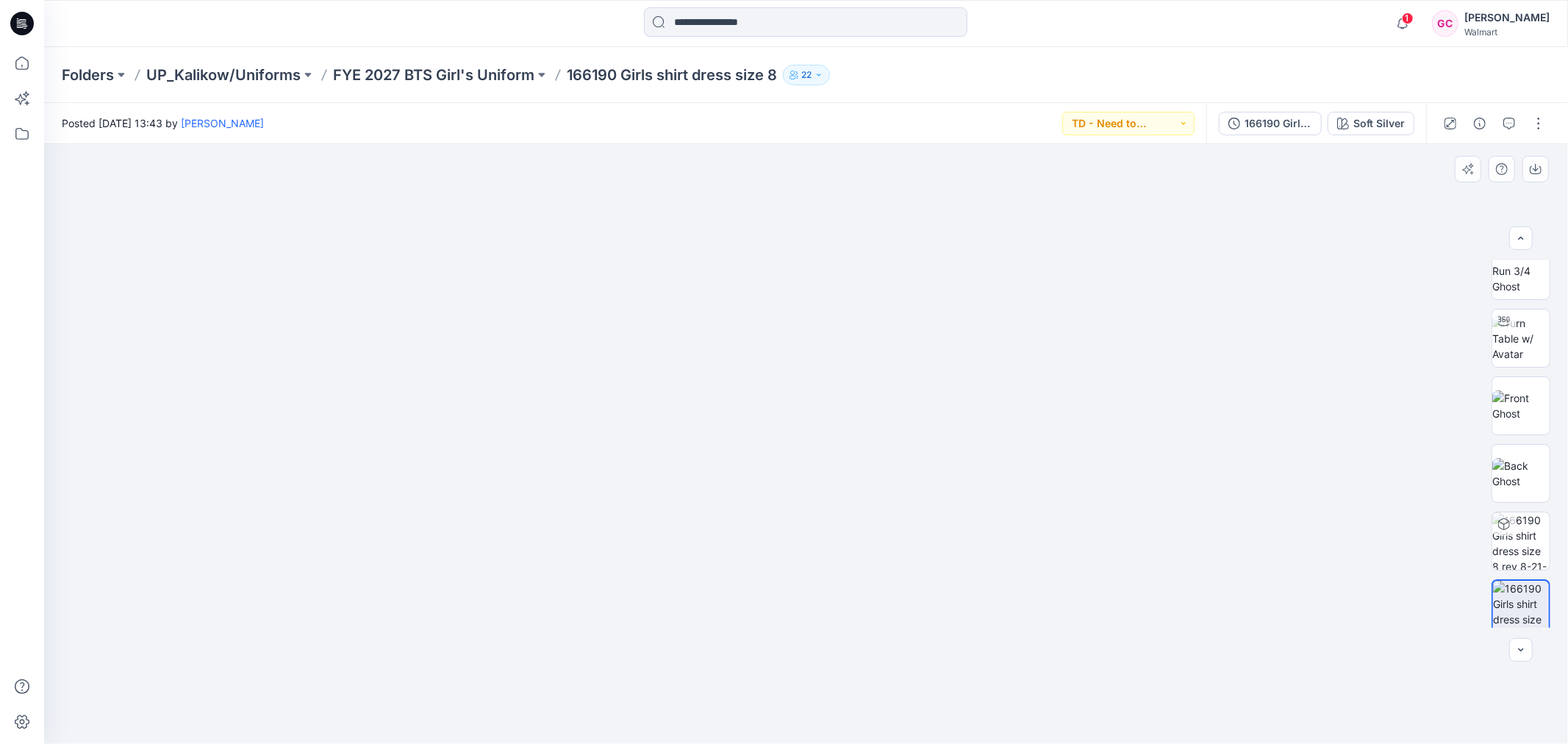
scroll to position [0, 0]
drag, startPoint x: 1556, startPoint y: 472, endPoint x: 1556, endPoint y: 531, distance: 59.0
click at [1556, 531] on div at bounding box center [1520, 443] width 94 height 367
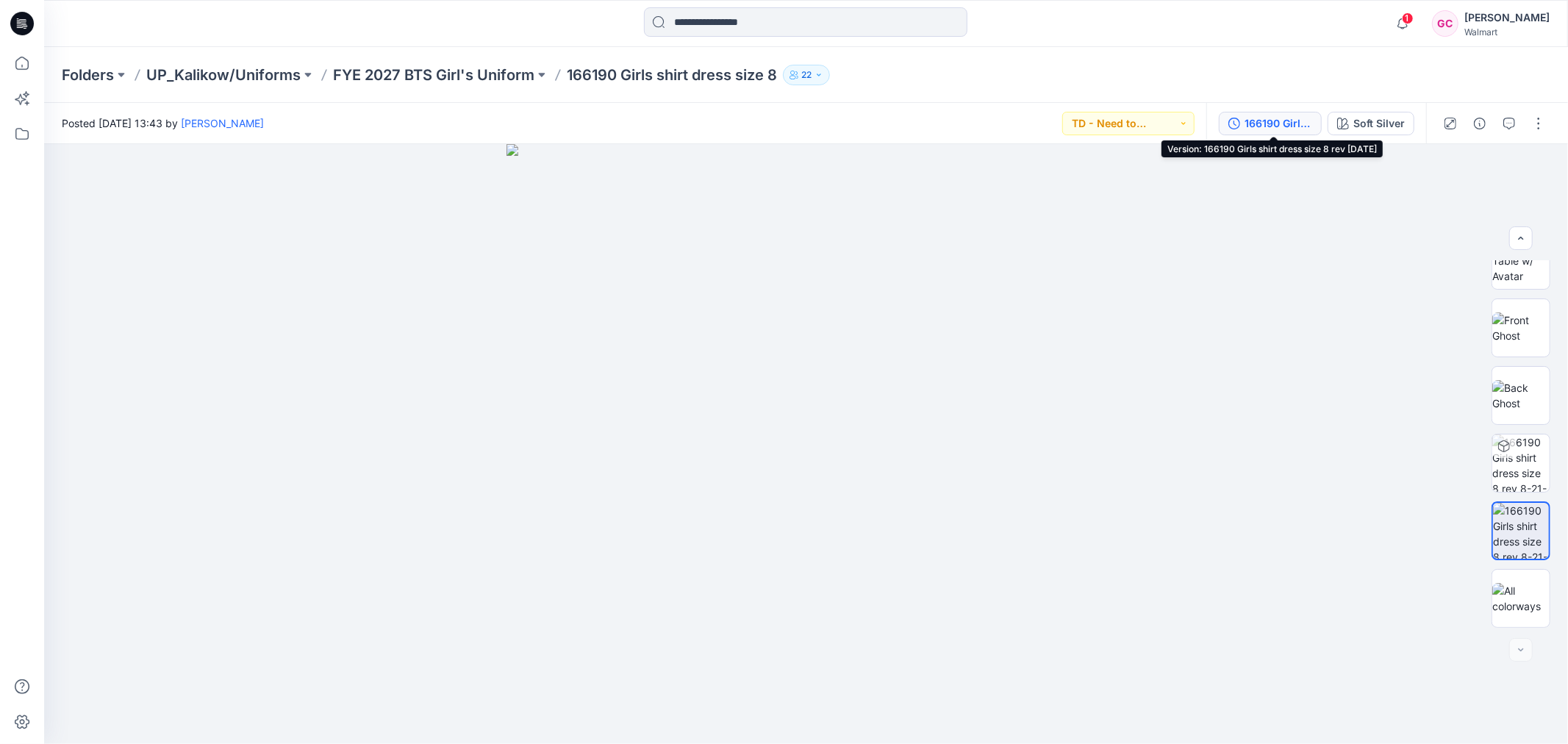
click at [1264, 119] on div "166190 Girls shirt dress size 8 rev [DATE]" at bounding box center [1278, 123] width 68 height 16
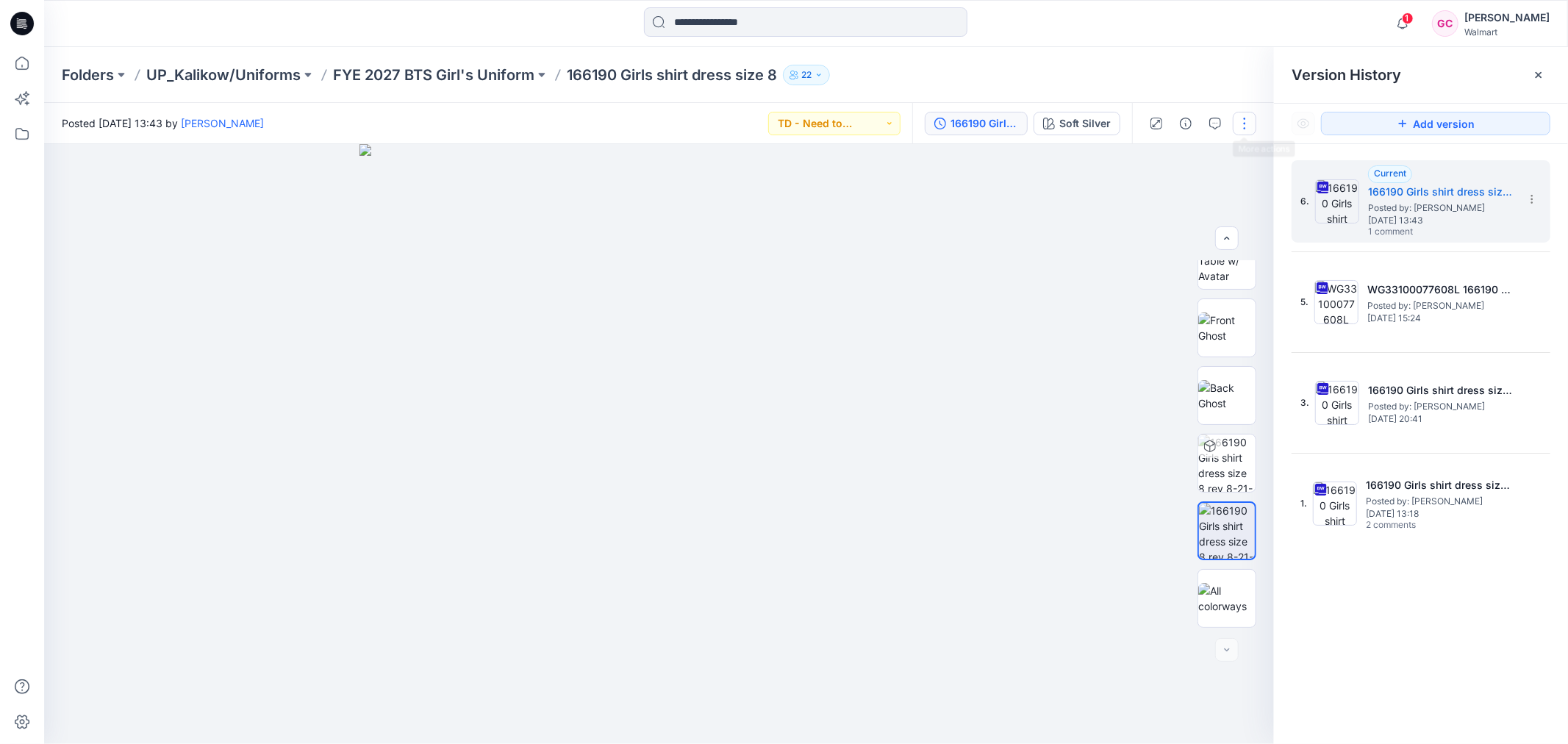
click at [1241, 121] on button "button" at bounding box center [1244, 123] width 23 height 23
click at [1161, 193] on button "Edit" at bounding box center [1182, 199] width 135 height 28
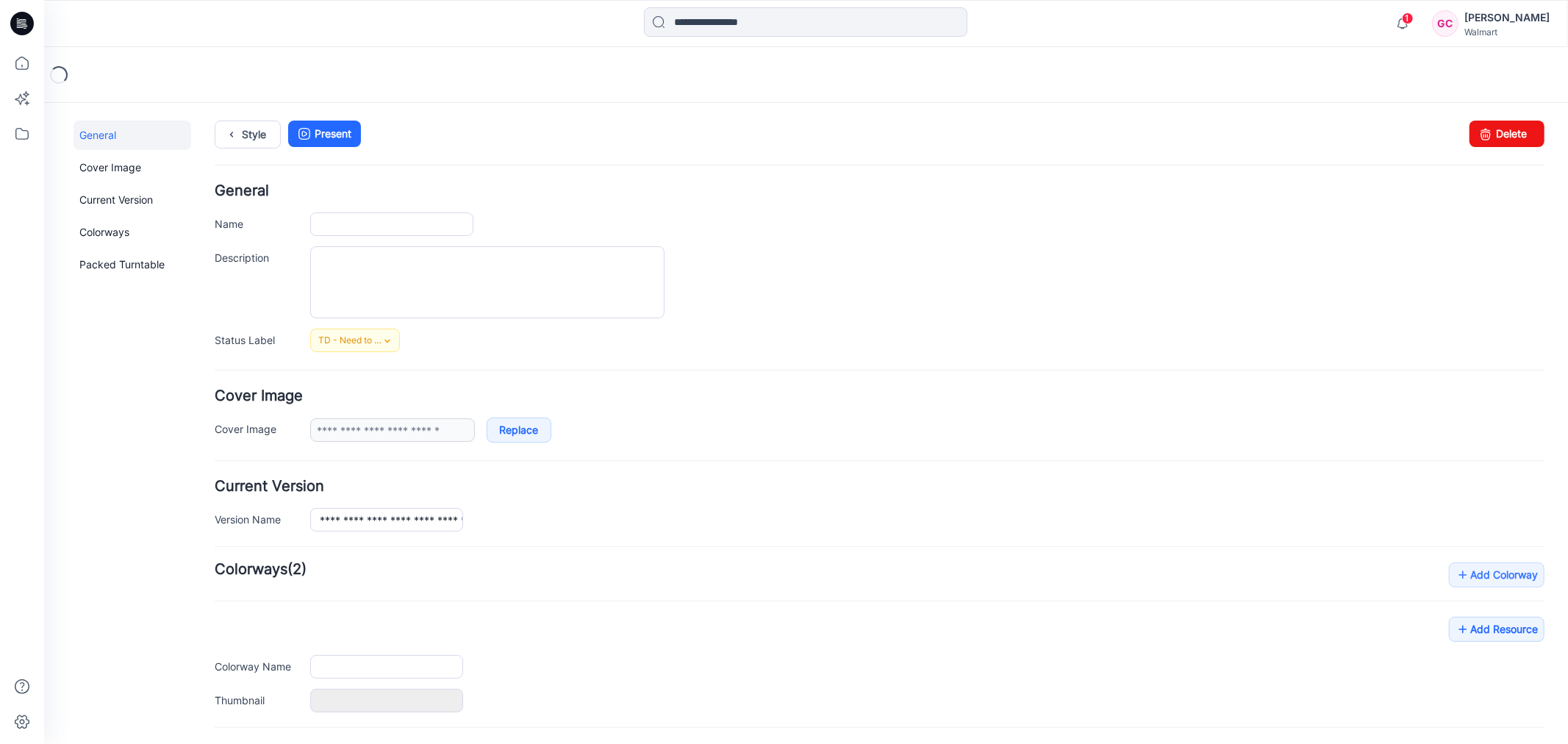
type input "**********"
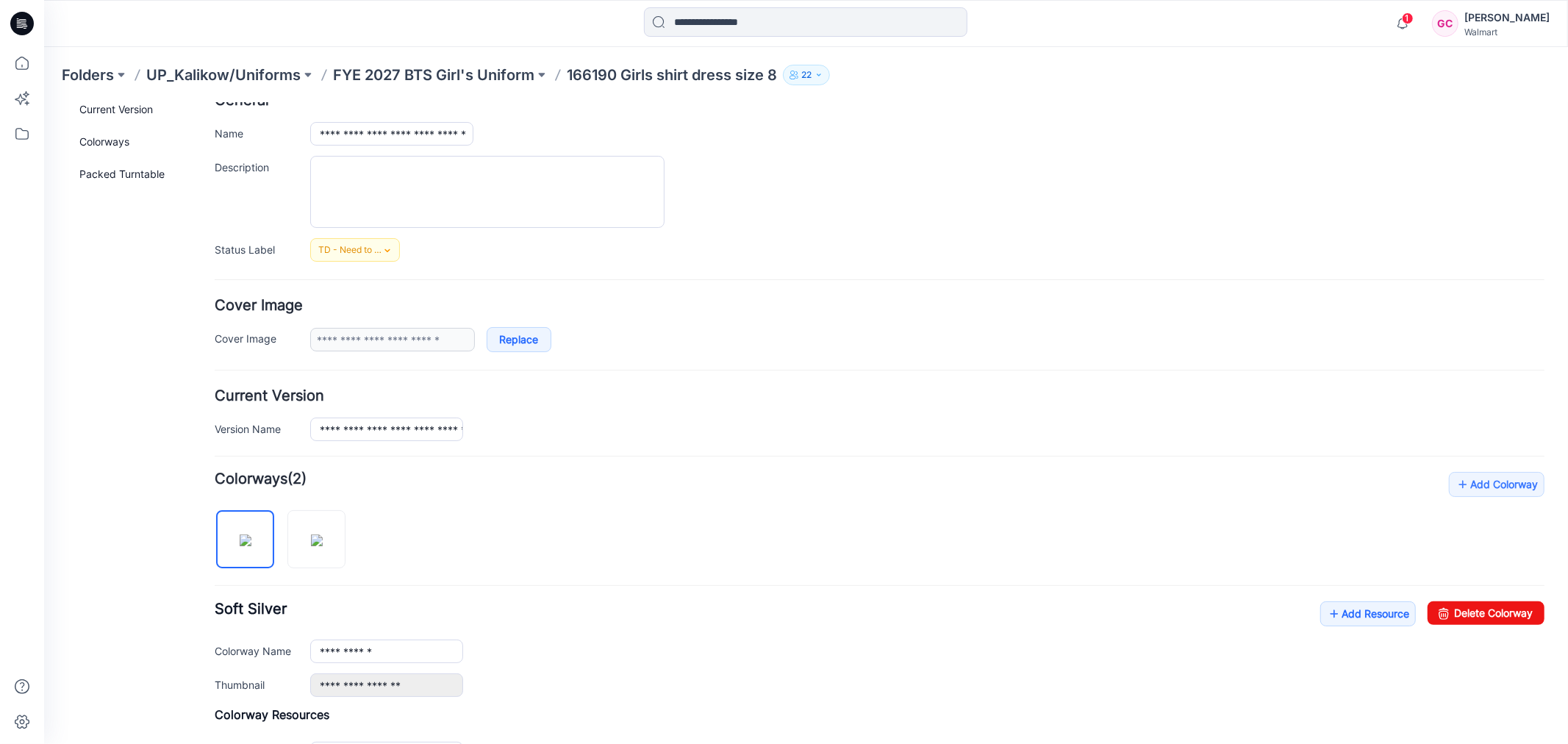
scroll to position [326, 0]
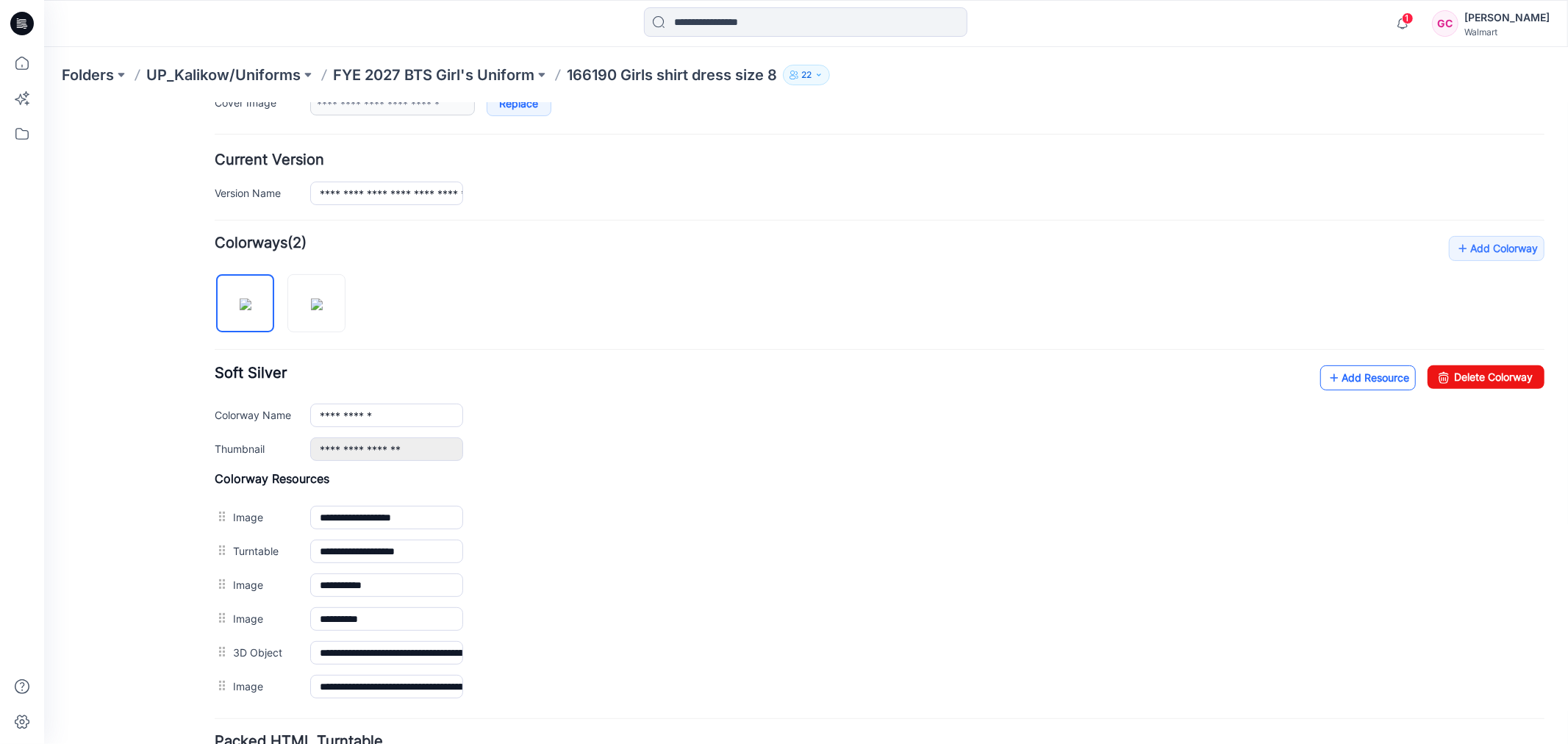
click at [1331, 372] on link "Add Resource" at bounding box center [1367, 377] width 95 height 25
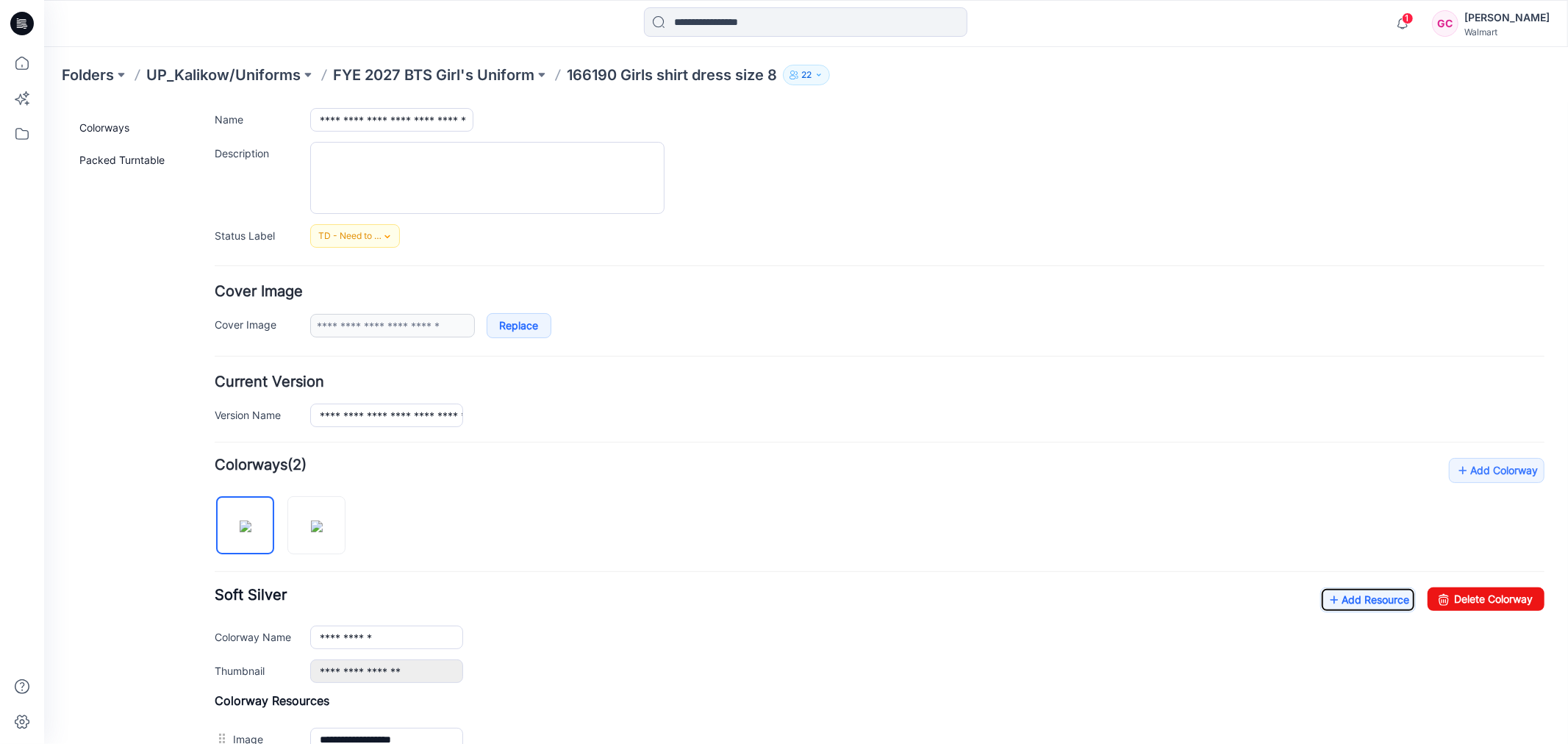
scroll to position [0, 0]
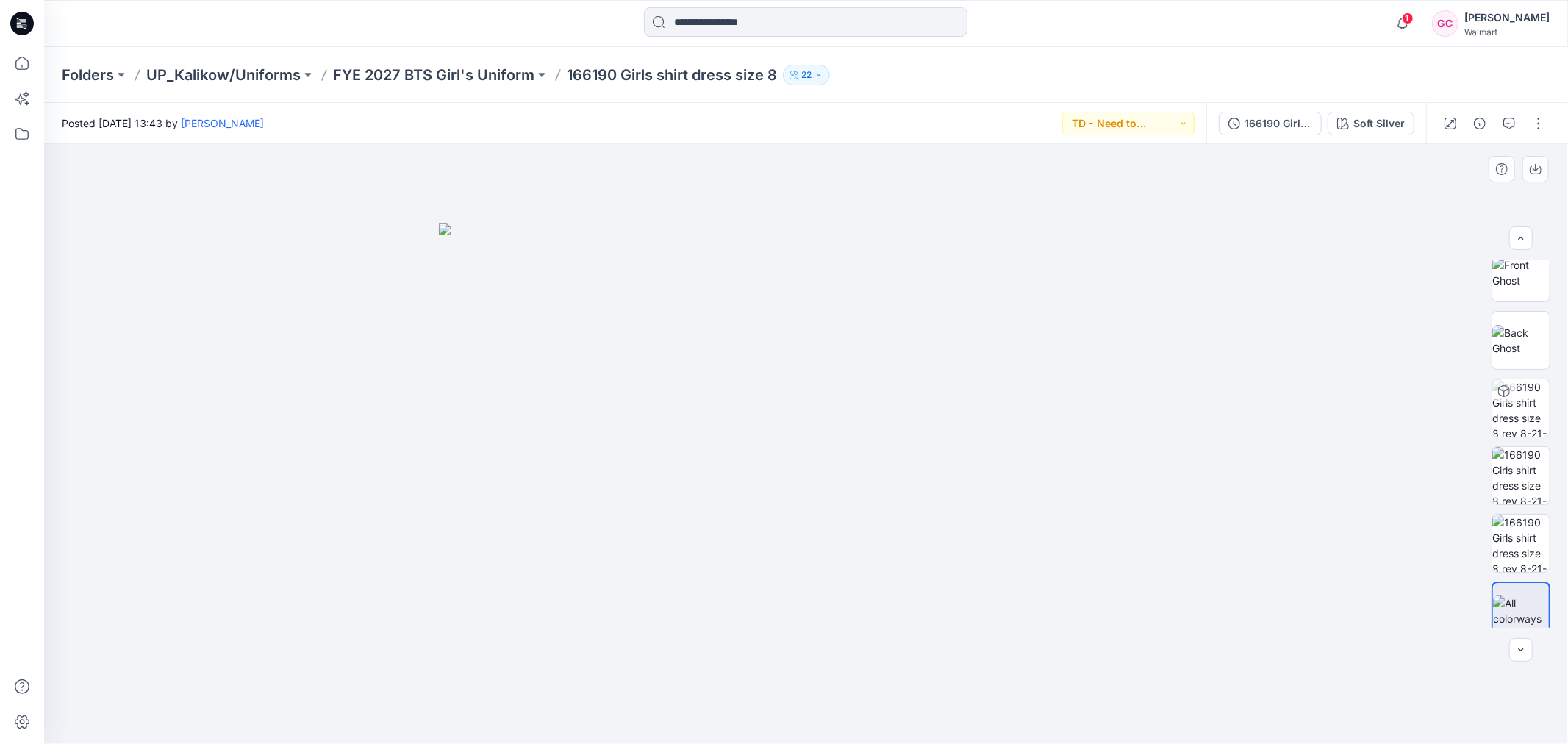
scroll to position [164, 0]
click at [1528, 463] on img at bounding box center [1521, 464] width 58 height 58
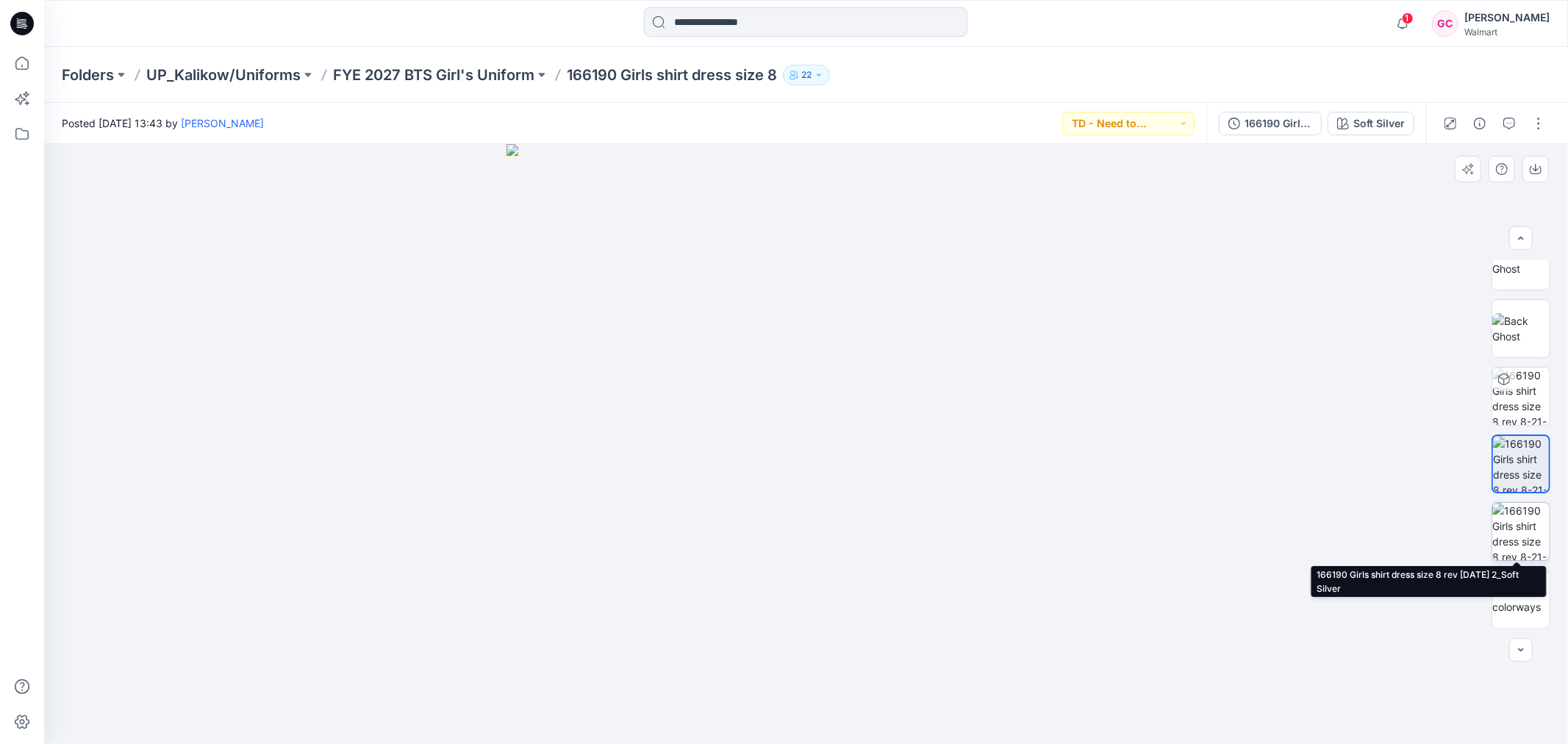
click at [1514, 527] on img at bounding box center [1521, 531] width 58 height 58
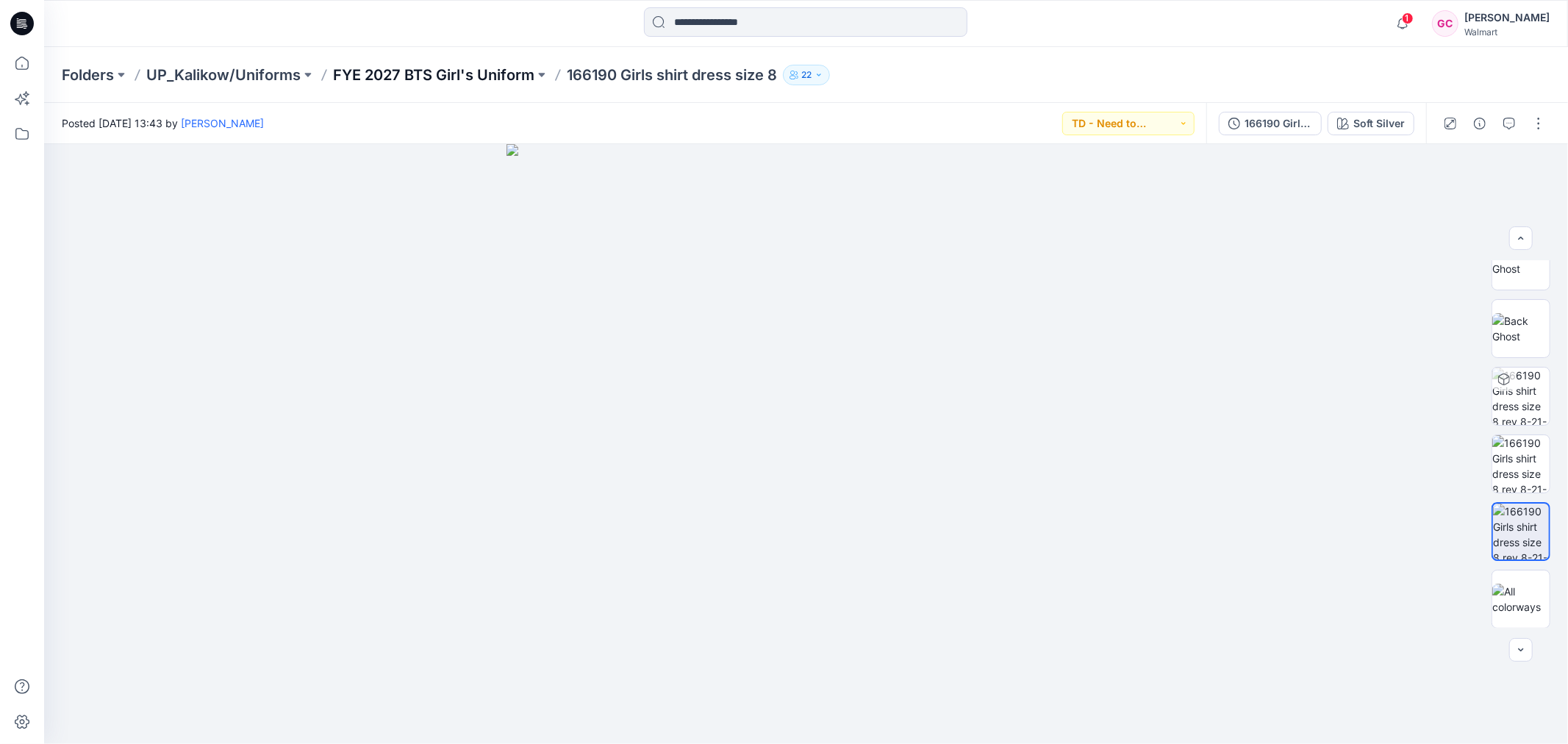
click at [432, 71] on p "FYE 2027 BTS Girl's Uniform" at bounding box center [434, 75] width 201 height 21
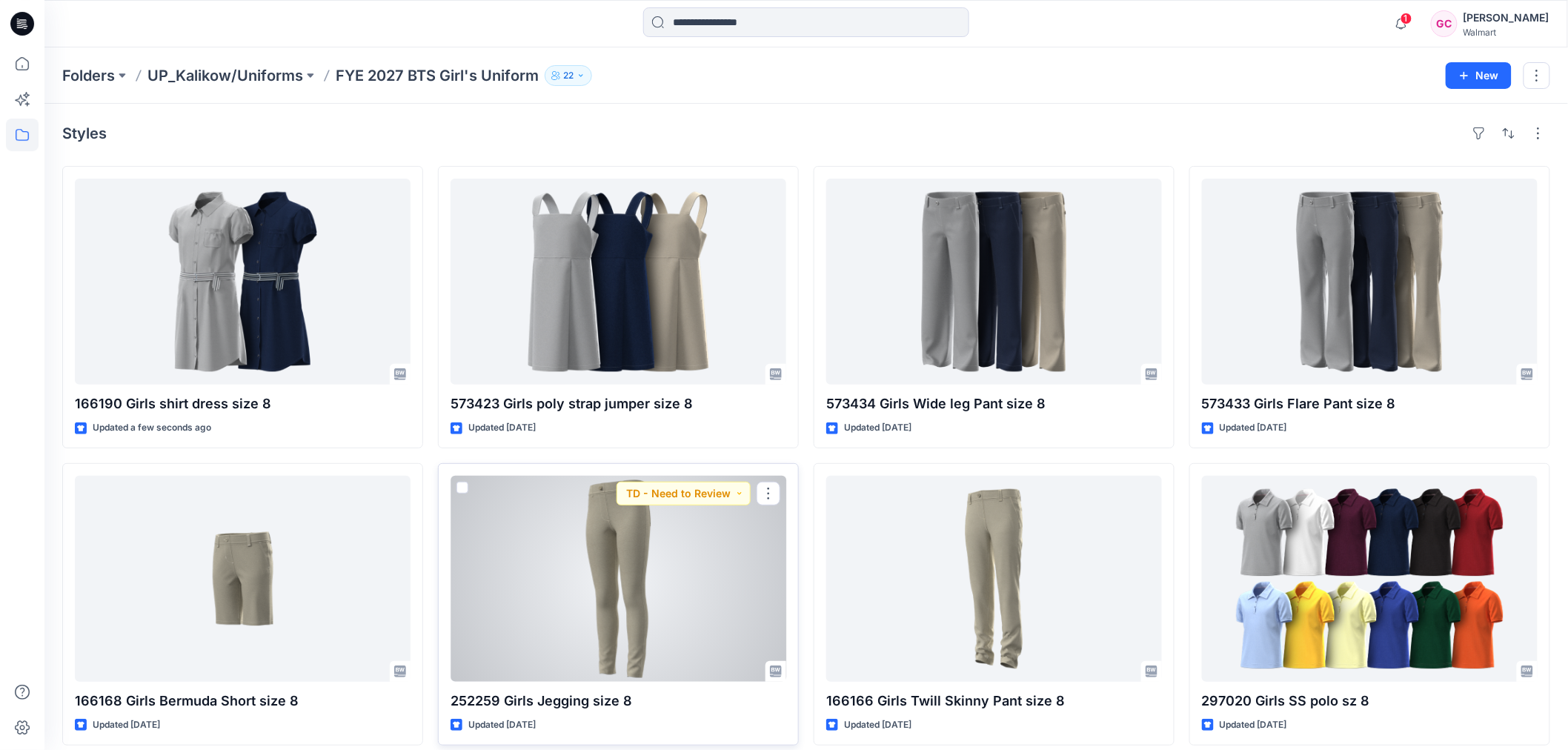
click at [685, 623] on div at bounding box center [618, 579] width 336 height 206
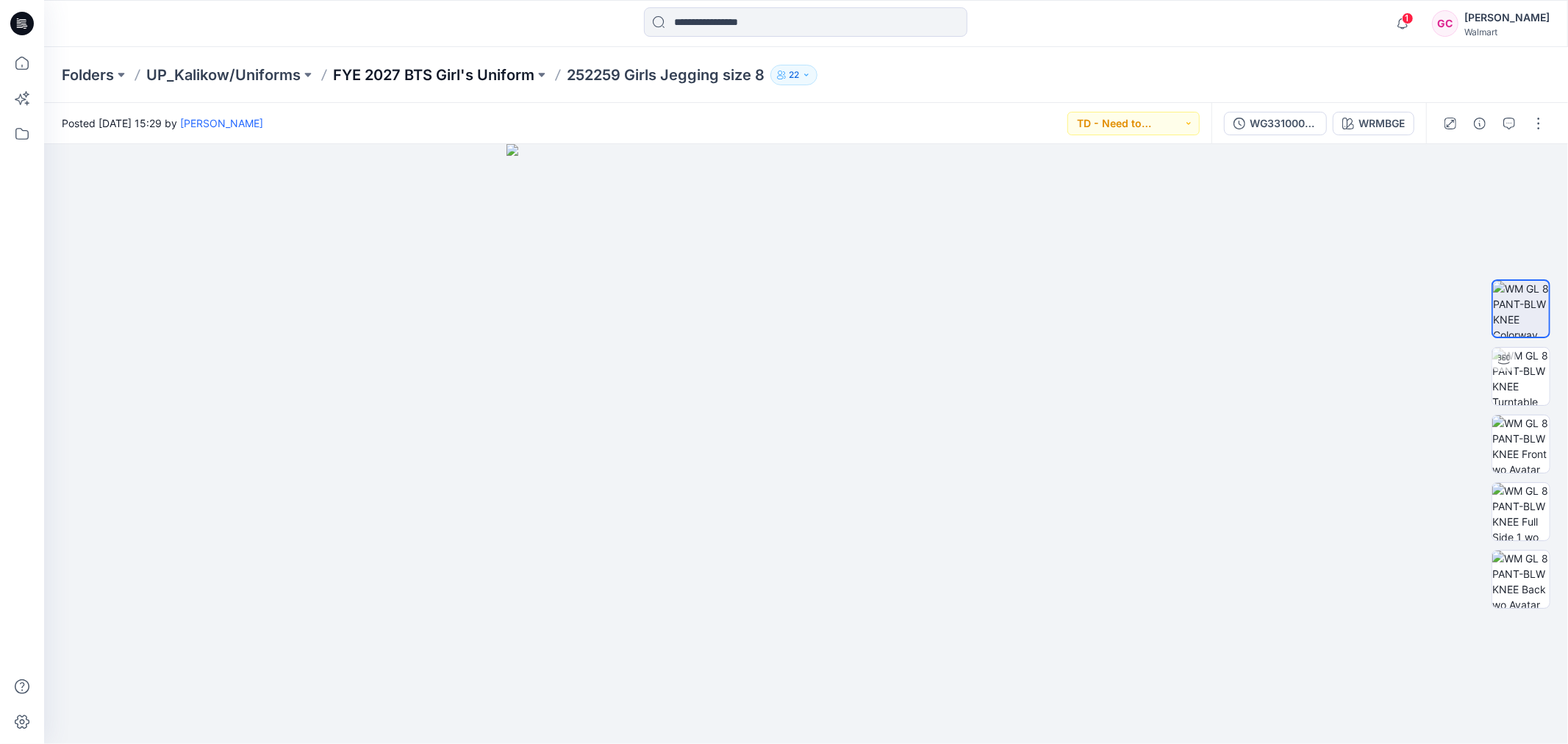
click at [397, 76] on p "FYE 2027 BTS Girl's Uniform" at bounding box center [434, 75] width 201 height 21
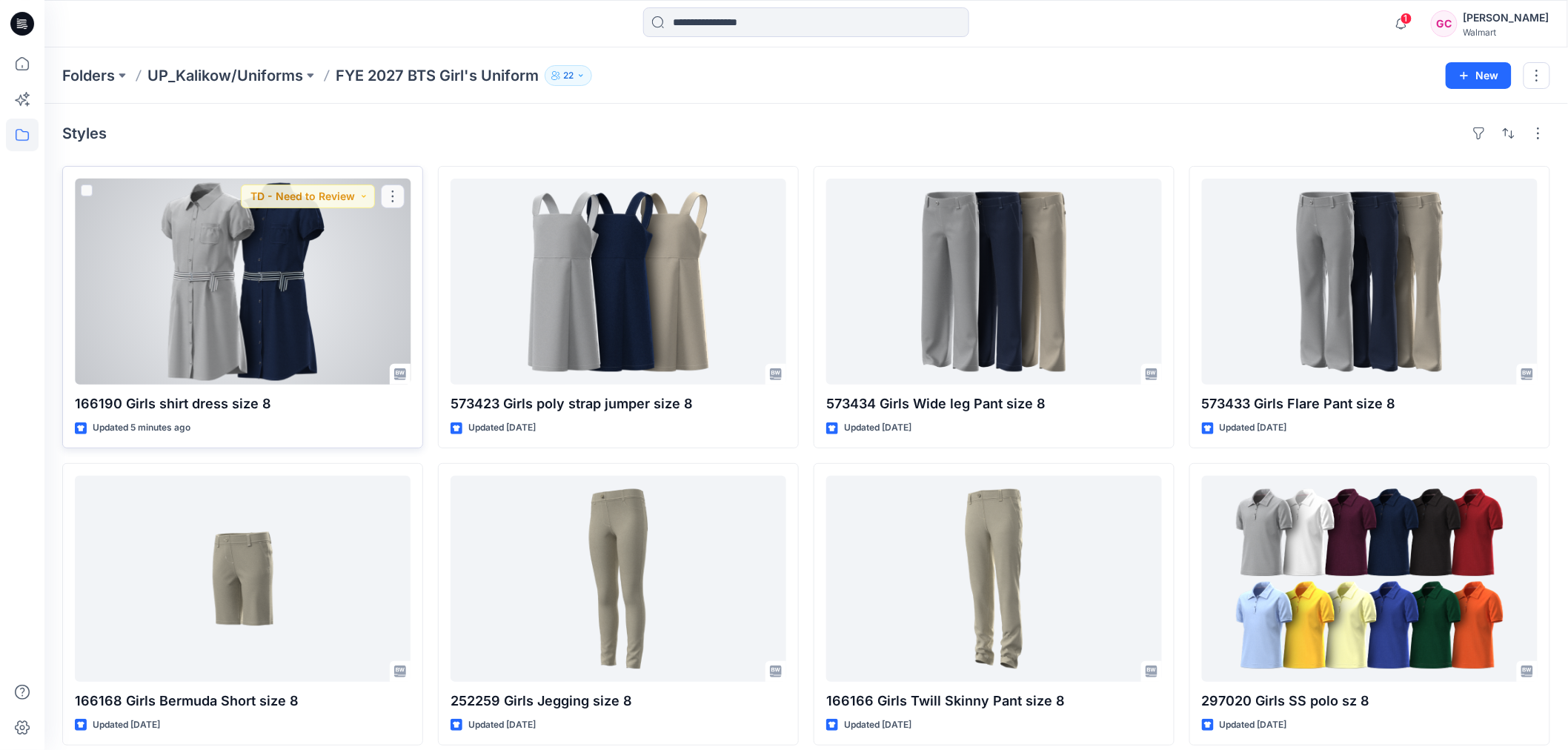
click at [319, 352] on div at bounding box center [242, 282] width 336 height 206
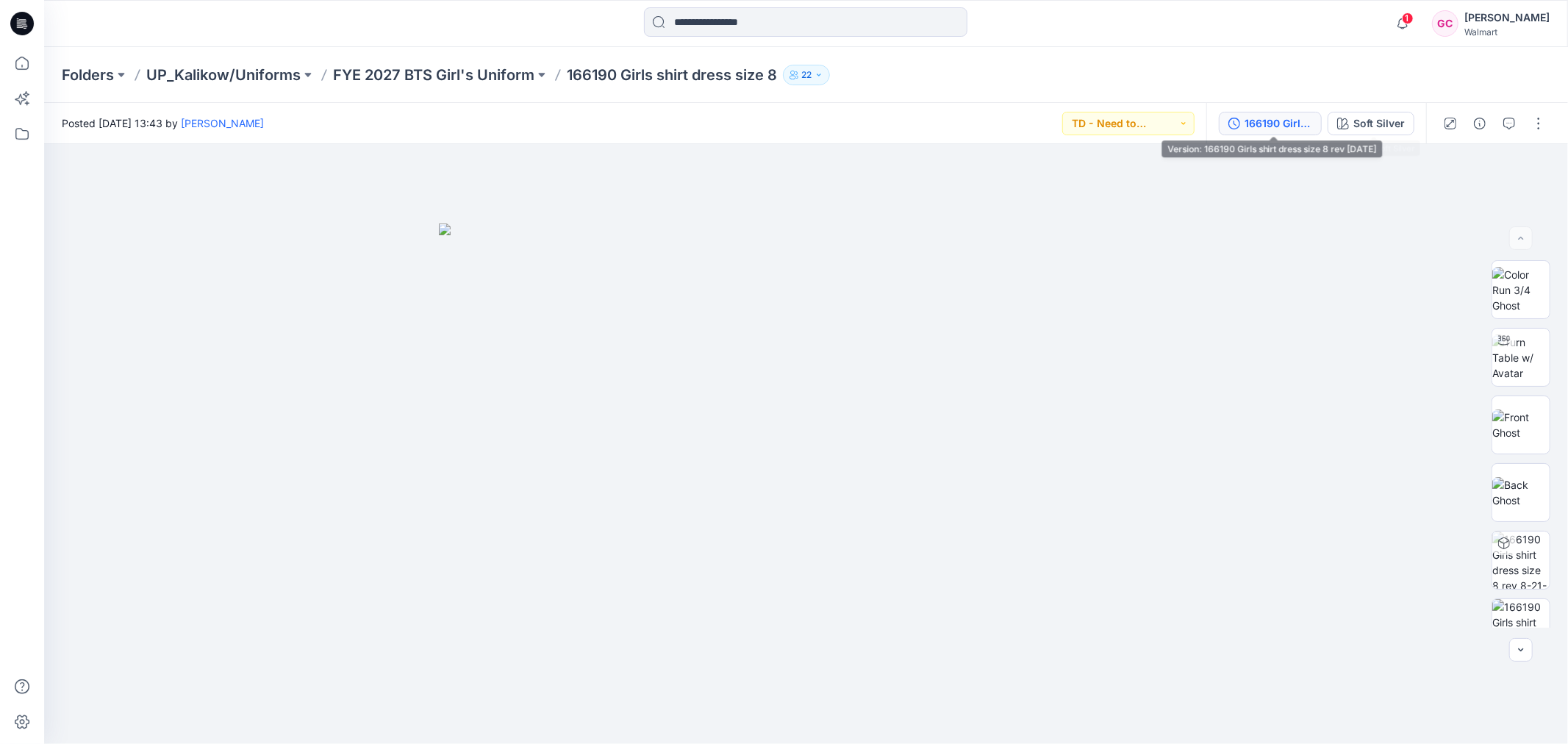
click at [1307, 120] on div "166190 Girls shirt dress size 8 rev [DATE]" at bounding box center [1278, 123] width 68 height 16
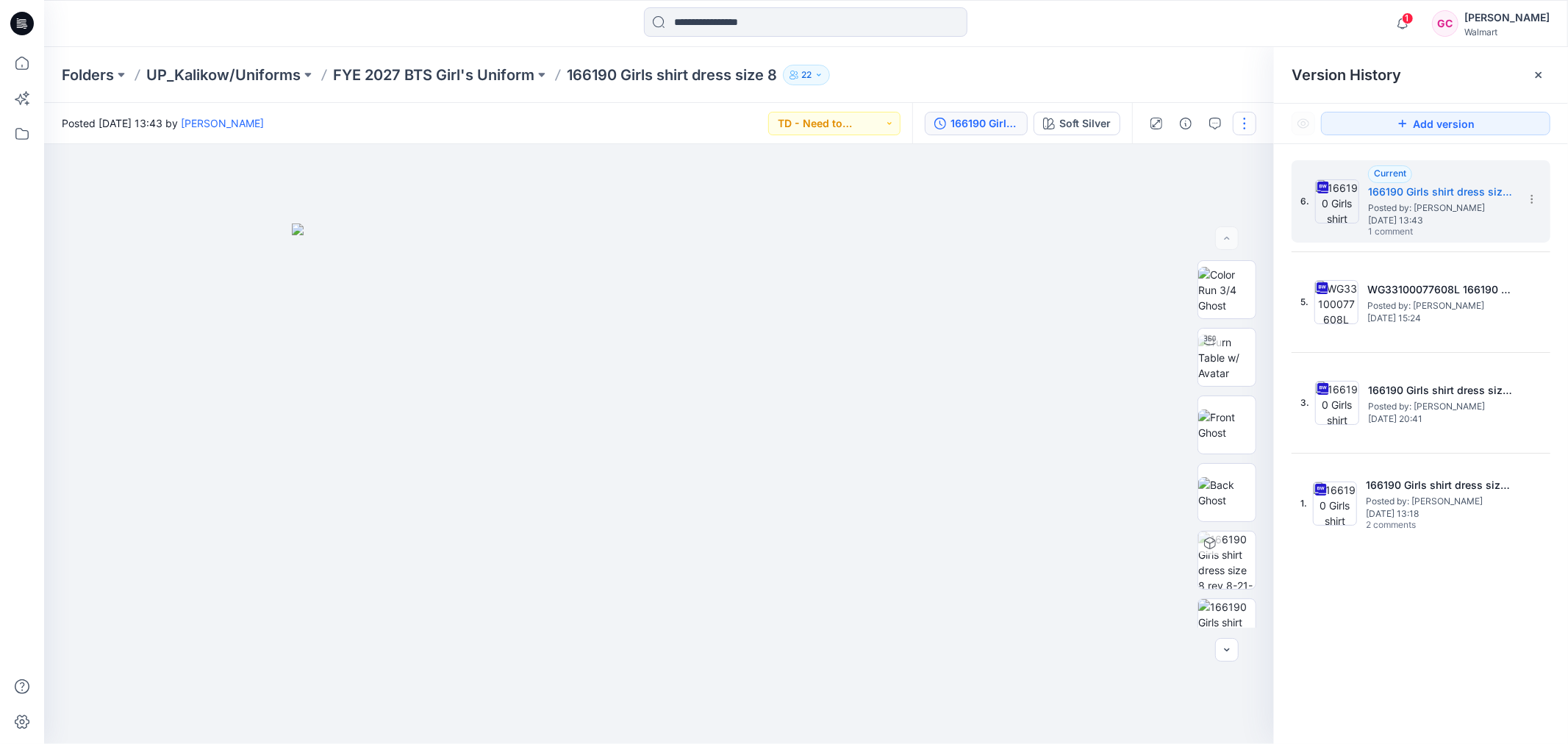
click at [1247, 120] on button "button" at bounding box center [1244, 123] width 23 height 23
click at [1162, 196] on button "Edit" at bounding box center [1182, 199] width 135 height 28
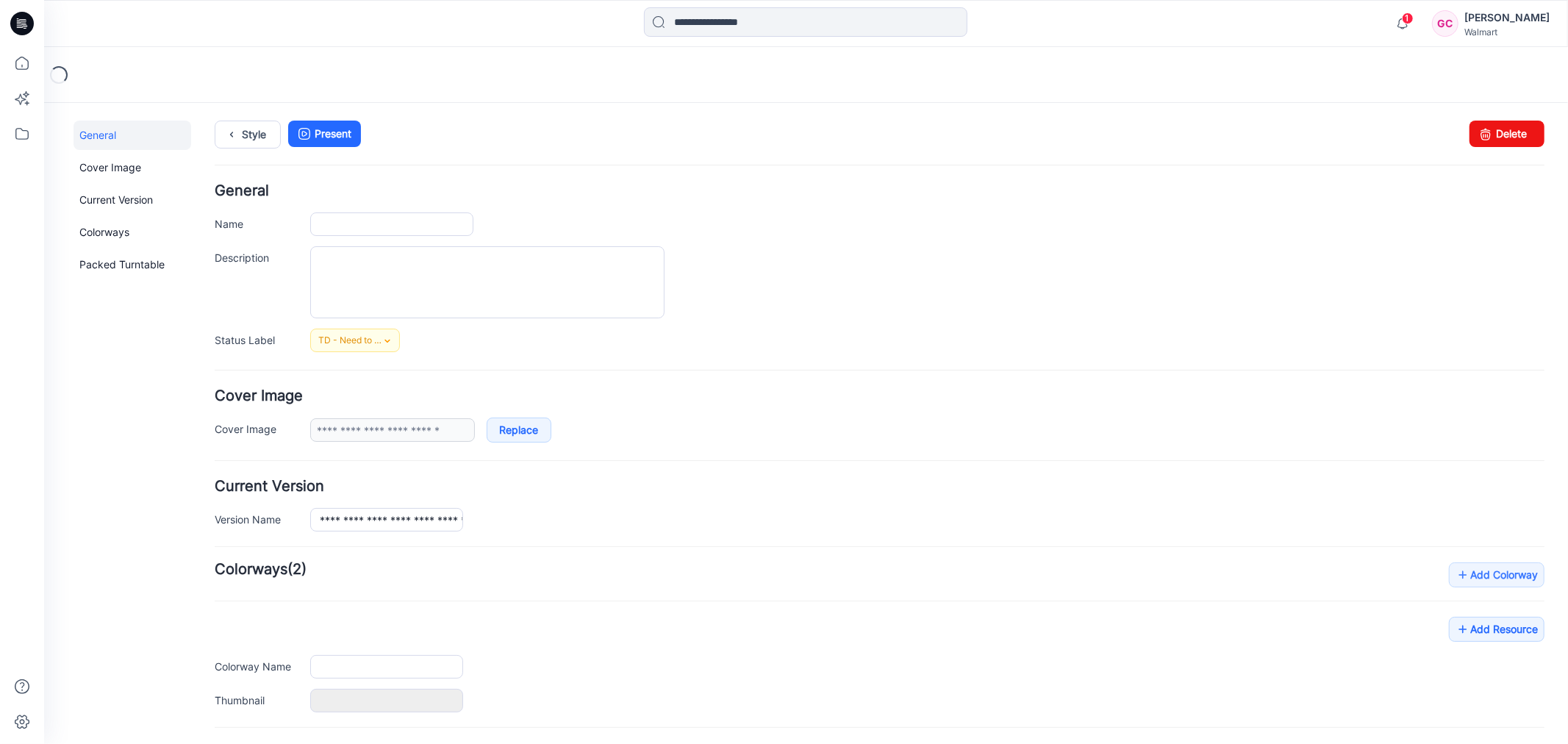
type input "**********"
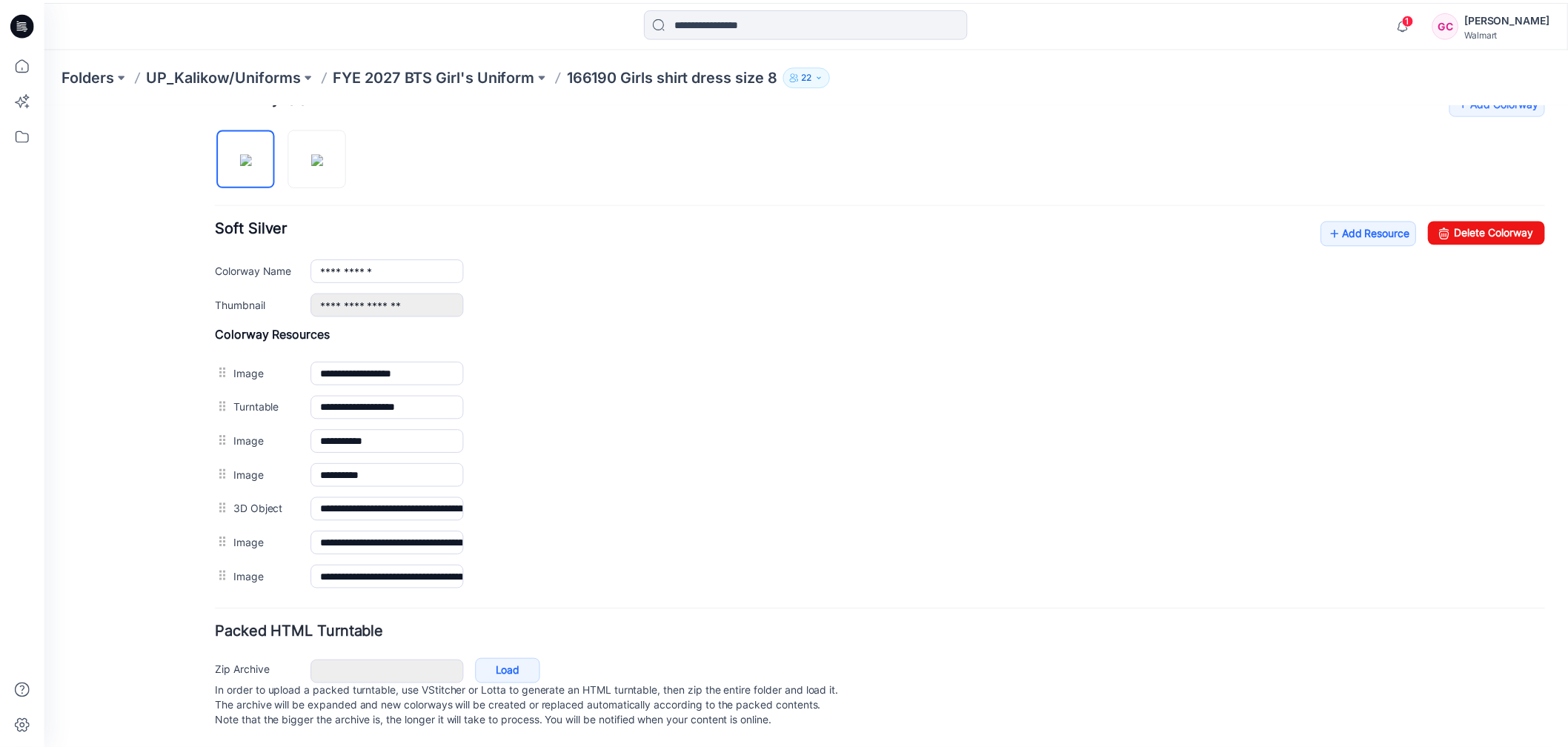
scroll to position [480, 0]
click at [1354, 226] on link "Add Resource" at bounding box center [1378, 232] width 96 height 25
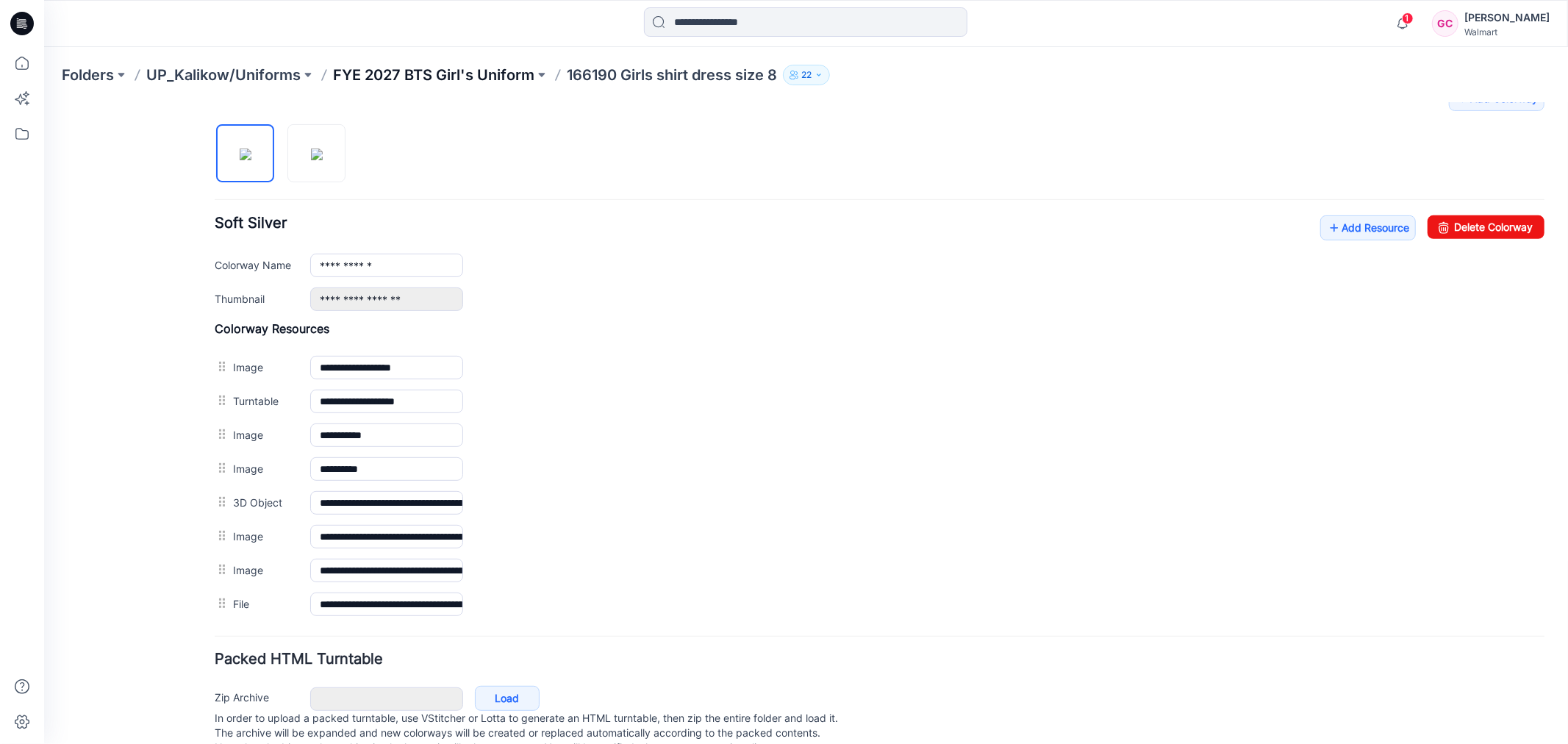
click at [447, 75] on p "FYE 2027 BTS Girl's Uniform" at bounding box center [434, 75] width 201 height 21
